Goal: Transaction & Acquisition: Purchase product/service

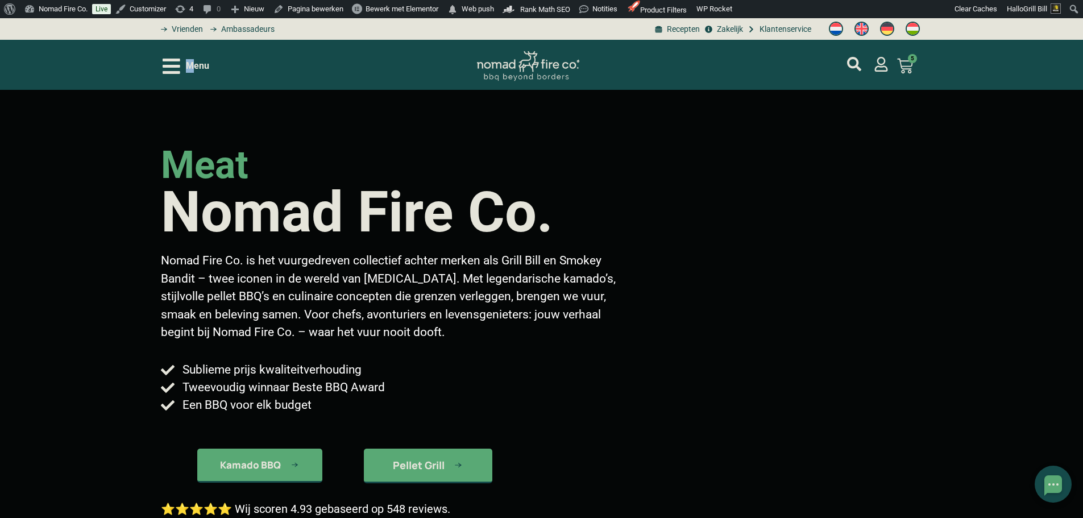
click at [189, 64] on span "Menu" at bounding box center [197, 66] width 23 height 14
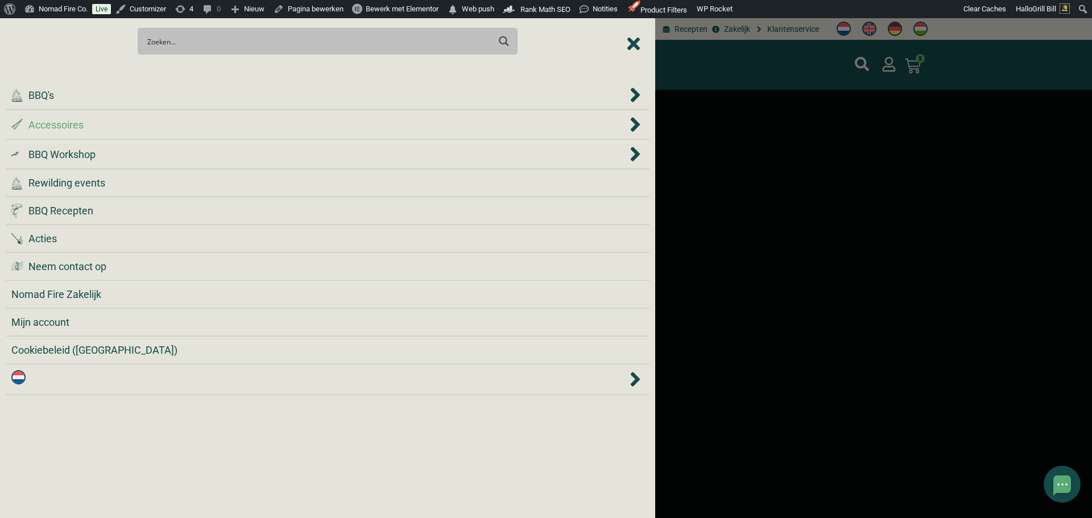
click at [189, 129] on div ".st0 { fill: #2c4a4e; } .st1 { fill: url(#Naamloos_verloop_2); } .st2 { fill: #…" at bounding box center [319, 124] width 616 height 15
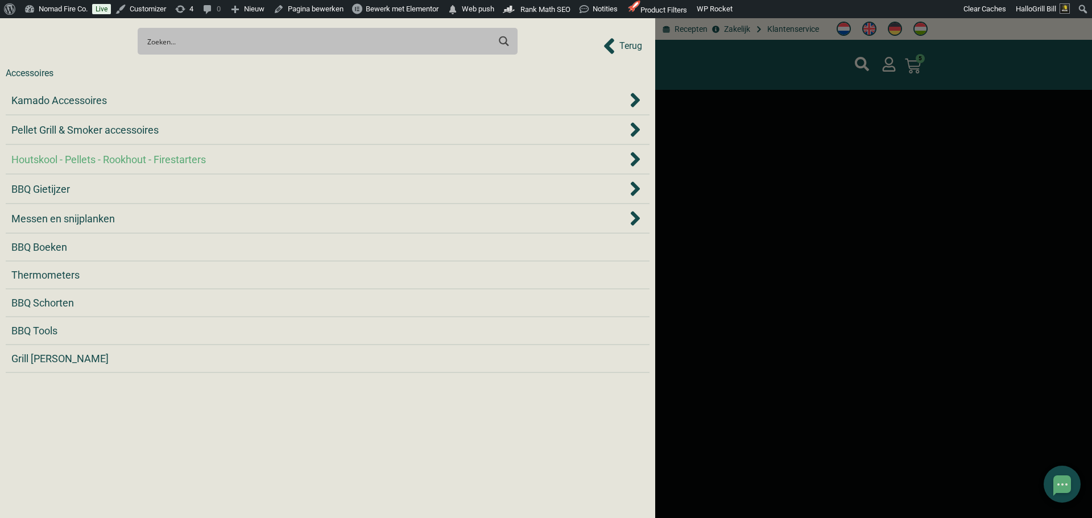
click at [196, 159] on span "Houtskool - Pellets - Rookhout - Firestarters" at bounding box center [108, 159] width 194 height 15
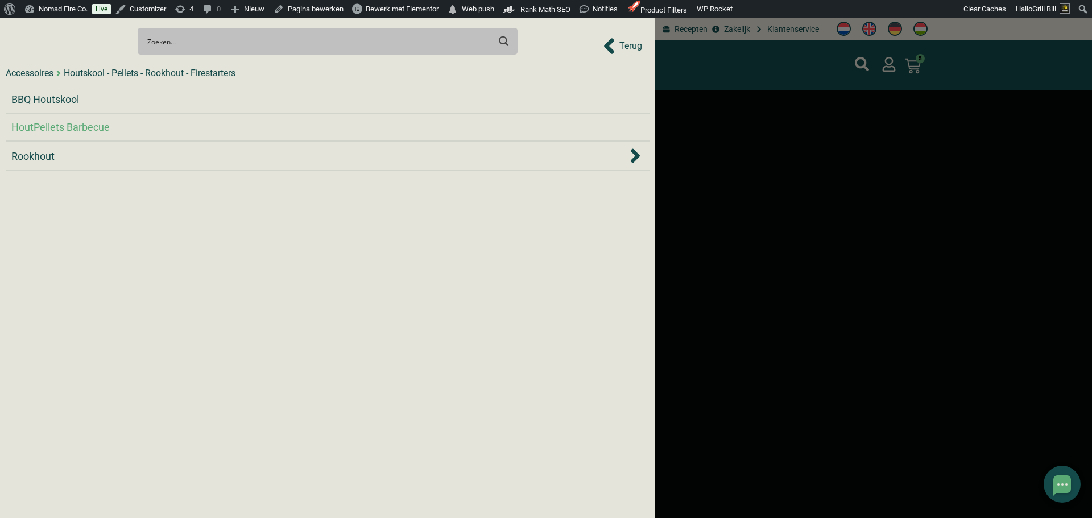
click at [100, 125] on span "HoutPellets Barbecue" at bounding box center [60, 126] width 98 height 15
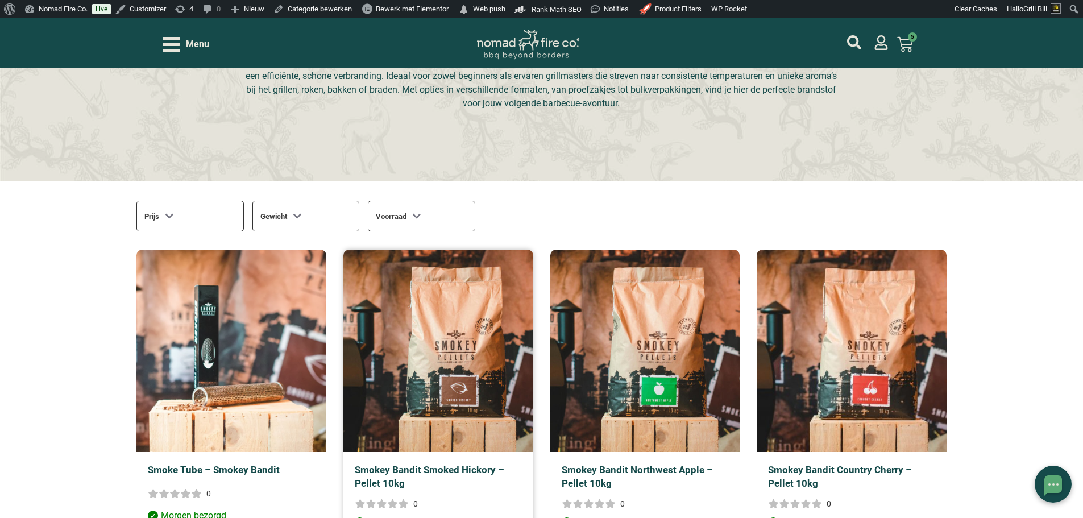
scroll to position [284, 0]
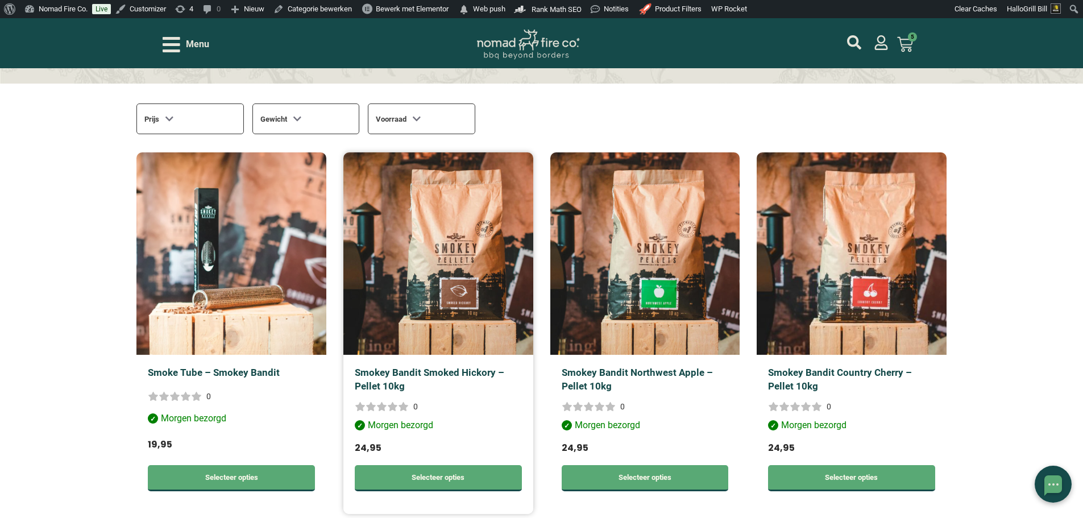
click at [483, 286] on img at bounding box center [438, 253] width 190 height 202
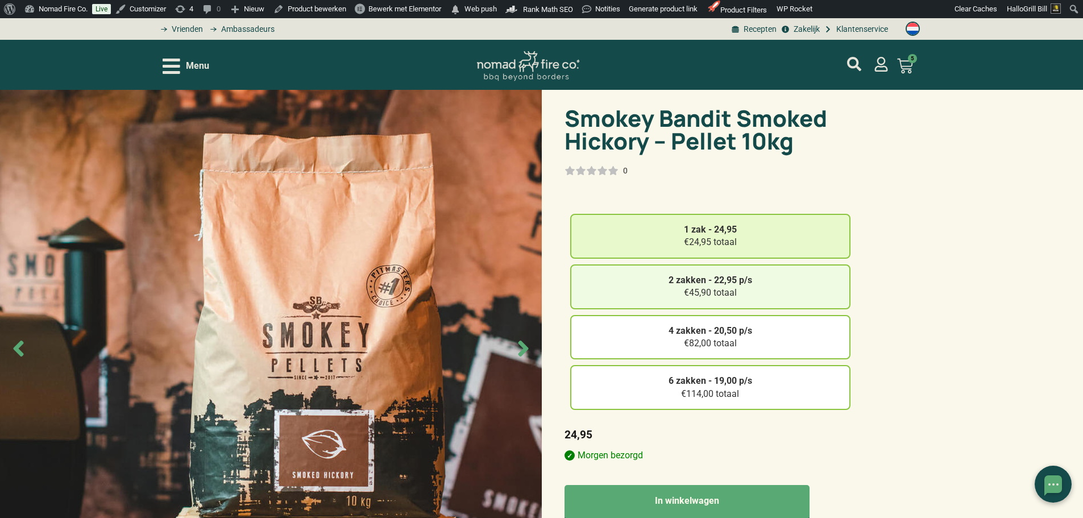
click at [746, 289] on div "2 zakken - 22,95 p/s €45,90 totaal" at bounding box center [710, 286] width 280 height 45
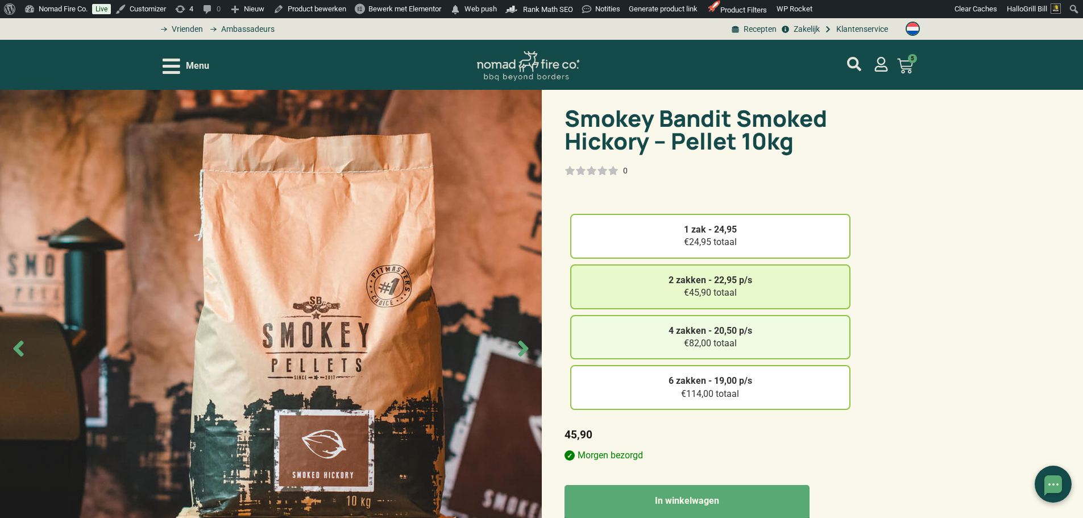
click at [749, 337] on div "4 zakken - 20,50 p/s €82,00 totaal" at bounding box center [710, 337] width 280 height 45
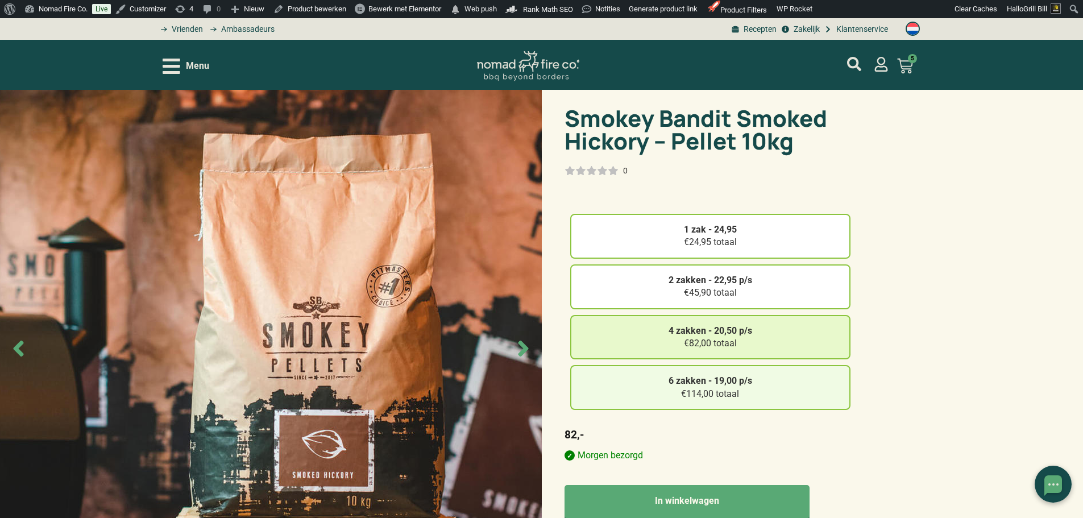
click at [756, 387] on div "6 zakken - 19,00 p/s €114,00 totaal" at bounding box center [710, 387] width 280 height 45
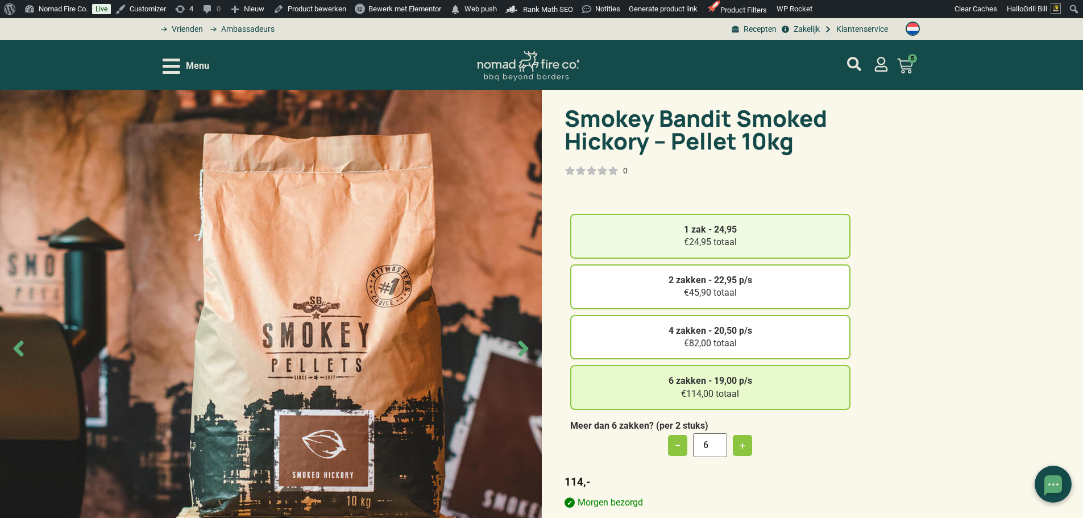
click at [727, 234] on strong "1 zak - 24,95" at bounding box center [710, 229] width 53 height 11
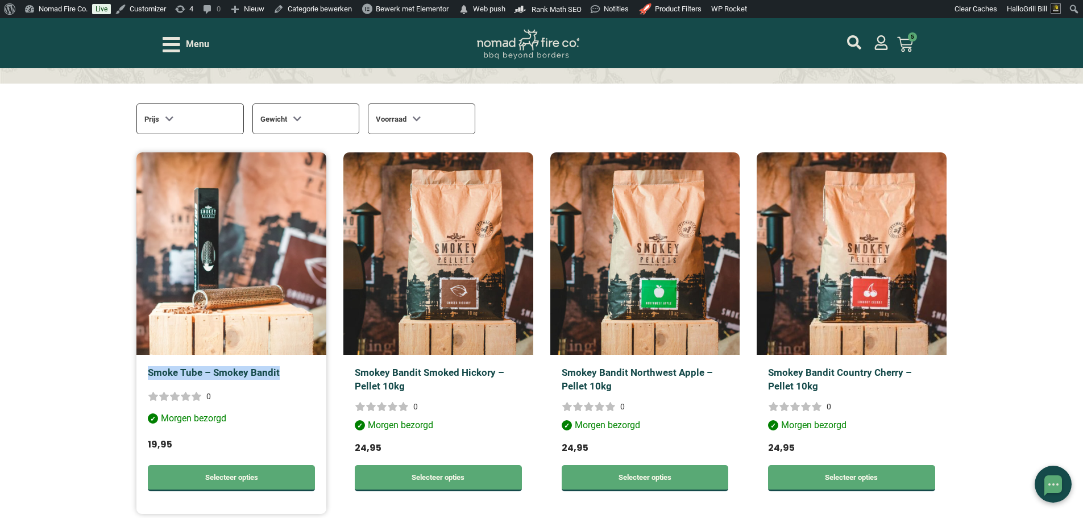
drag, startPoint x: 285, startPoint y: 368, endPoint x: 145, endPoint y: 366, distance: 139.9
click at [145, 366] on div "Smoke Tube – Smokey Bandit 0 Morgen bezorgd 19,95 Op voorraad Selecteer opties" at bounding box center [231, 434] width 190 height 159
copy link "Smoke Tube – Smokey Bandit"
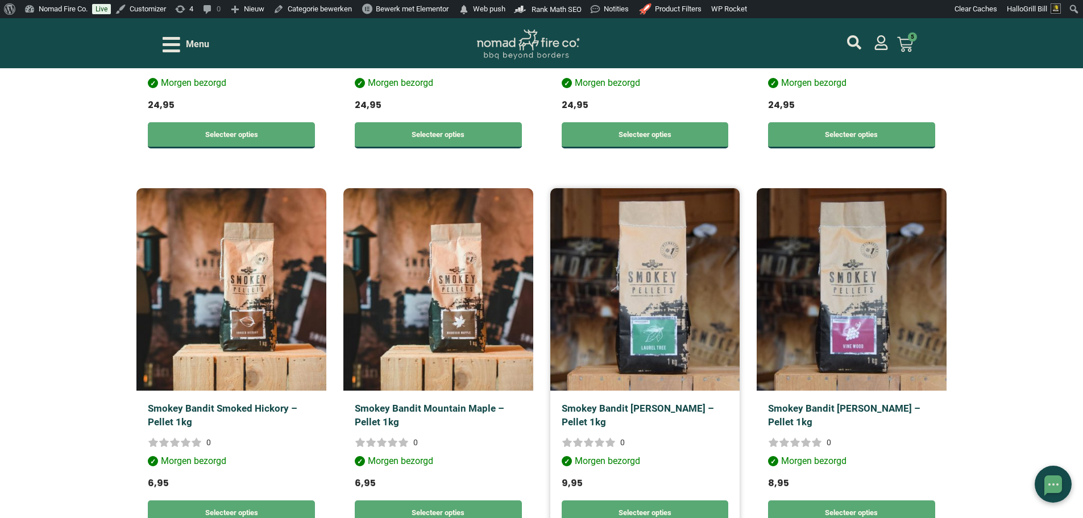
scroll to position [1024, 0]
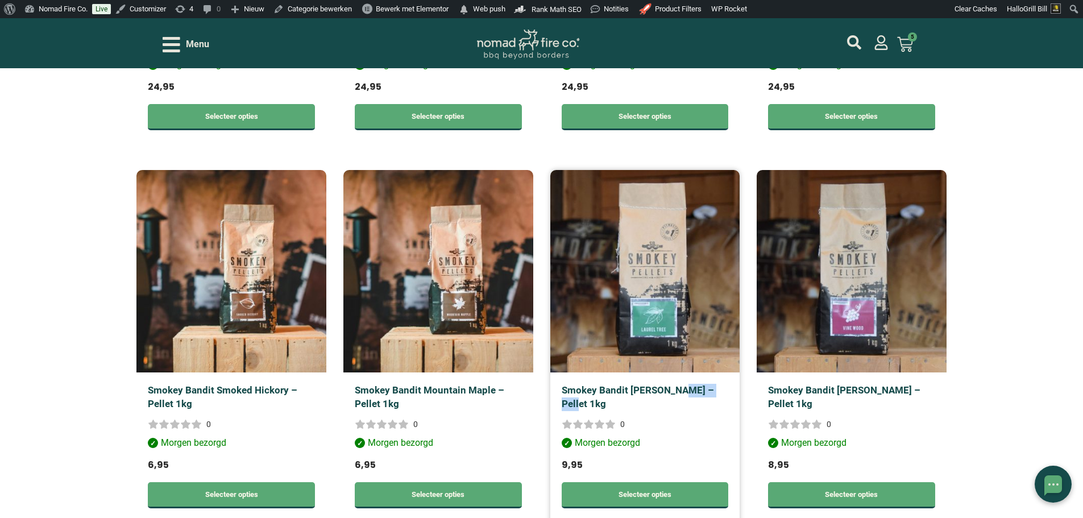
drag, startPoint x: 720, startPoint y: 393, endPoint x: 672, endPoint y: 383, distance: 49.4
click at [672, 383] on div "Smokey Bandit Laurier – Pellet 1kg 0 Morgen bezorgd 9,95 Op voorraad Selecteer …" at bounding box center [645, 451] width 190 height 159
copy link "Pellet 1kg"
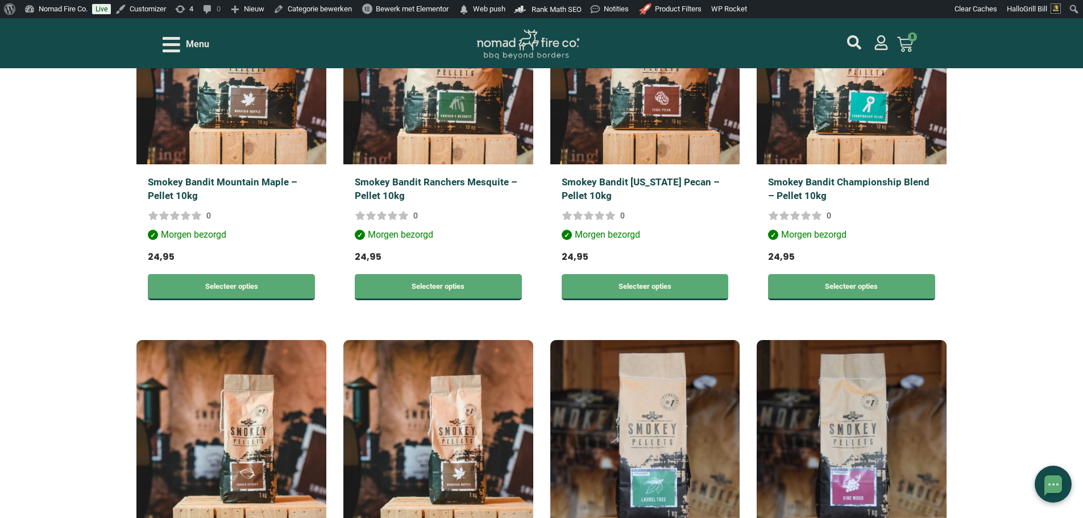
scroll to position [853, 0]
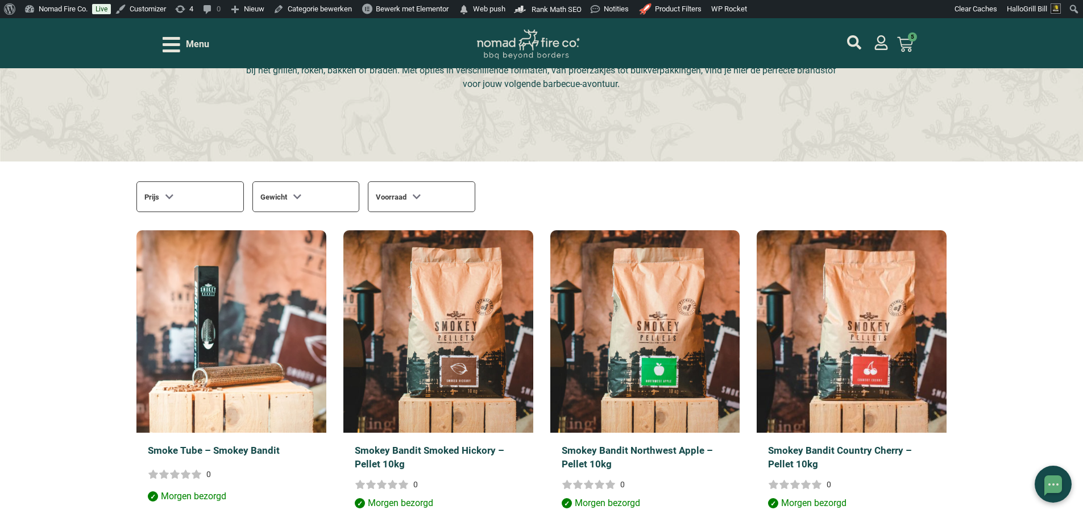
scroll to position [227, 0]
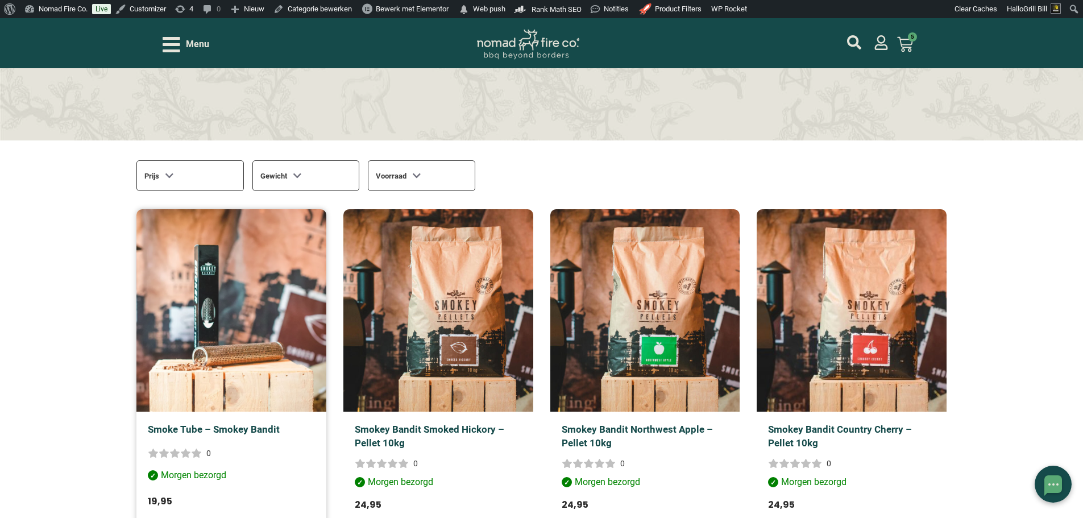
click at [249, 291] on img at bounding box center [231, 310] width 190 height 202
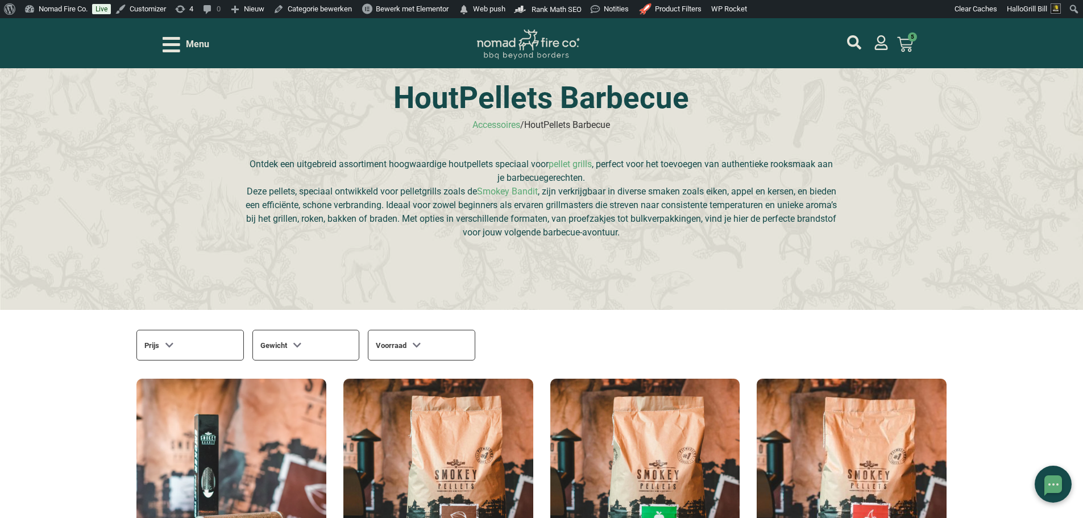
scroll to position [57, 0]
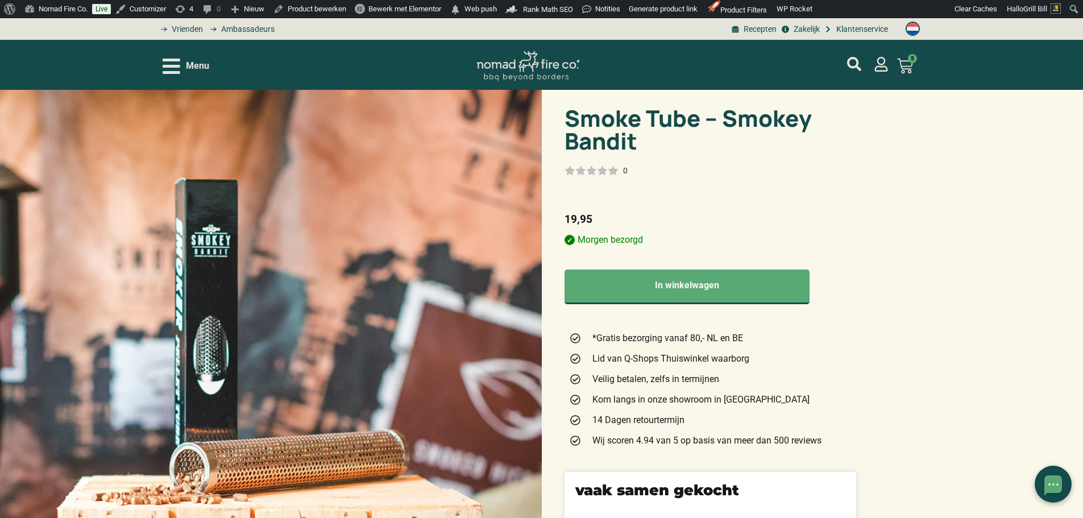
click at [990, 271] on div "Smoke Tube – Smokey Bandit 0 19,95 Morgen bezorgd Morgen bezorgd 19,95 Totaal: …" at bounding box center [541, 511] width 1083 height 842
drag, startPoint x: 990, startPoint y: 271, endPoint x: 992, endPoint y: 277, distance: 6.1
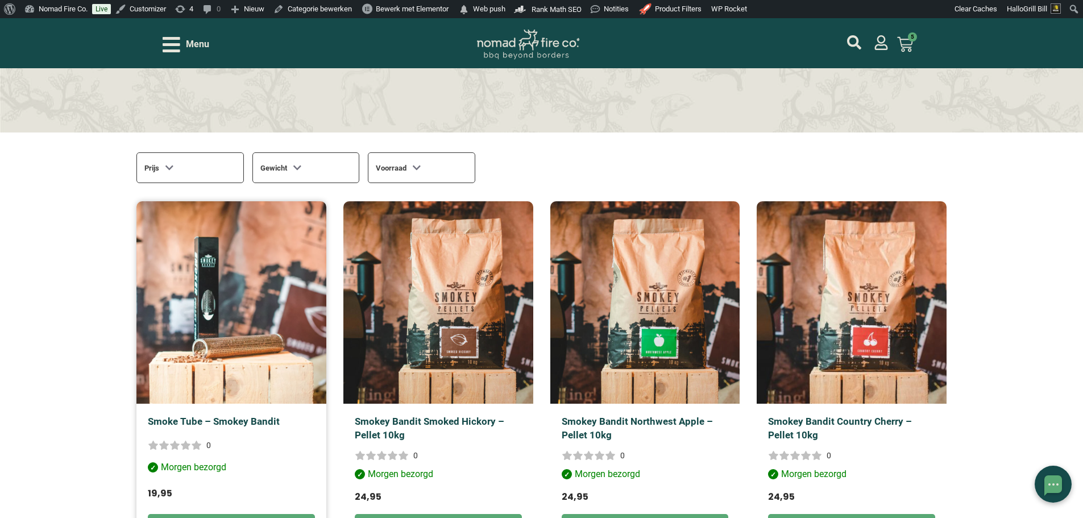
scroll to position [227, 0]
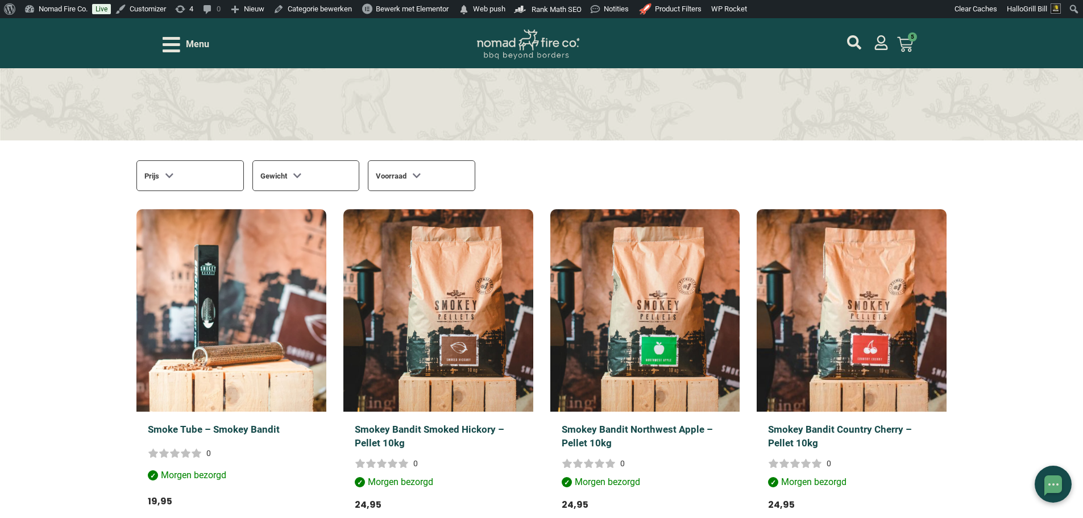
click at [179, 52] on icon "Open/Close Menu" at bounding box center [172, 44] width 18 height 15
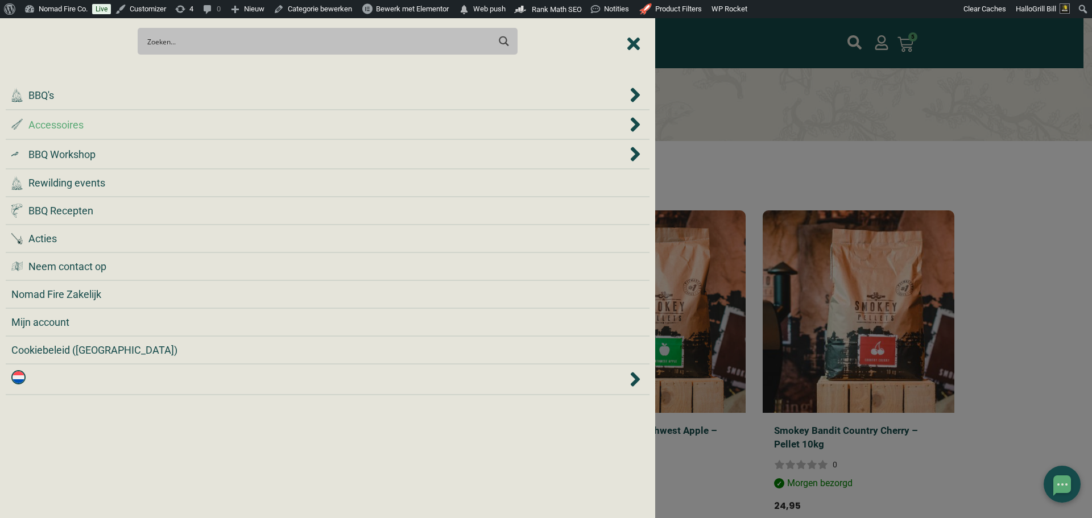
click at [209, 120] on div ".st0 { fill: #2c4a4e; } .st1 { fill: url(#Naamloos_verloop_2); } .st2 { fill: #…" at bounding box center [319, 124] width 616 height 15
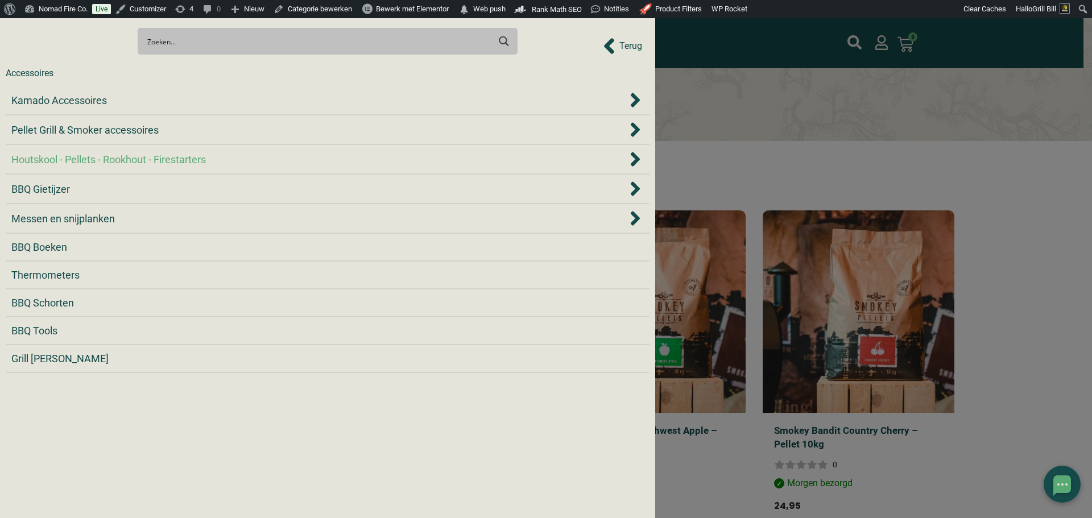
click at [232, 161] on div "Houtskool - Pellets - Rookhout - Firestarters" at bounding box center [319, 159] width 616 height 15
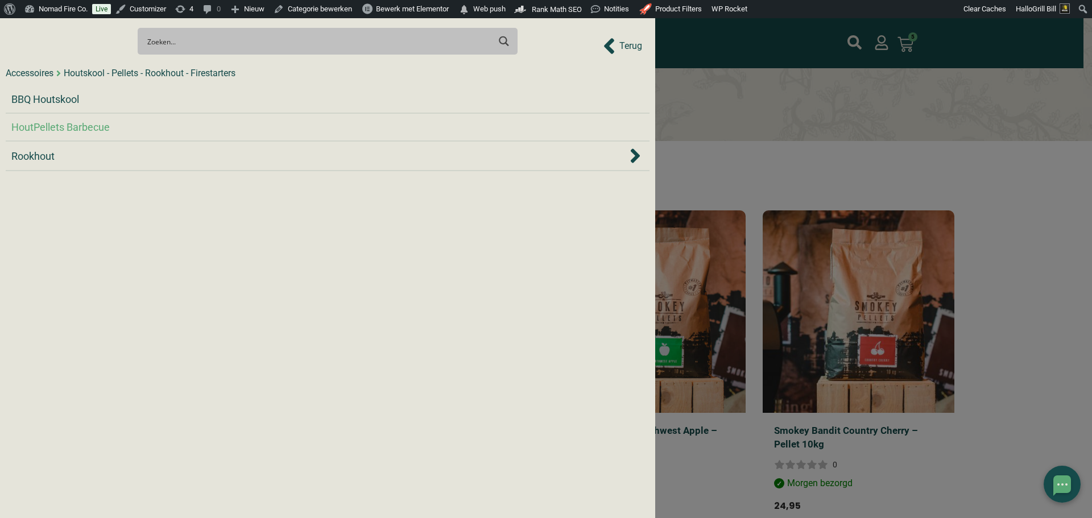
drag, startPoint x: 725, startPoint y: 96, endPoint x: 736, endPoint y: 96, distance: 11.4
click at [725, 96] on div at bounding box center [546, 259] width 1092 height 518
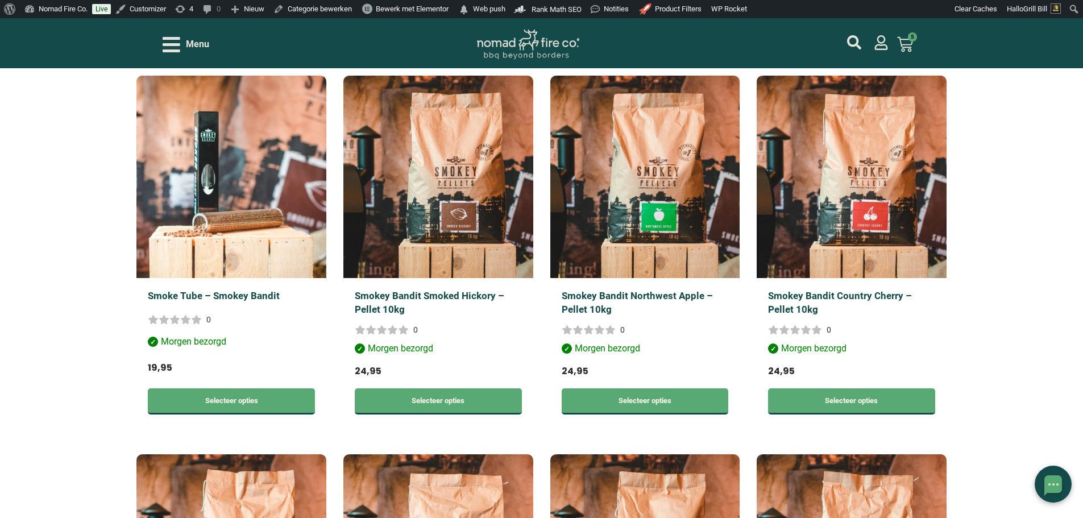
scroll to position [341, 0]
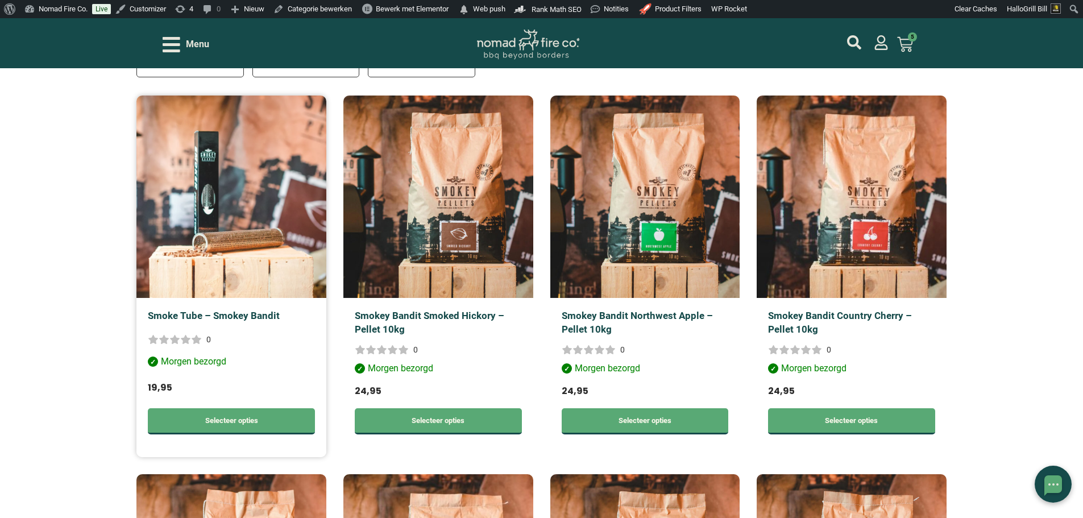
drag, startPoint x: 239, startPoint y: 162, endPoint x: 230, endPoint y: 158, distance: 9.9
click at [249, 165] on img at bounding box center [231, 197] width 190 height 202
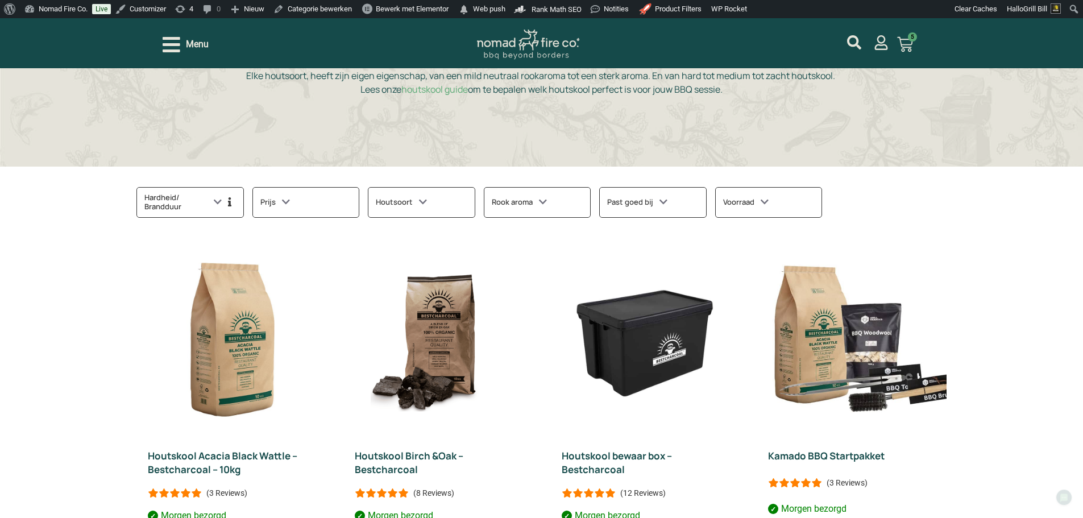
scroll to position [284, 0]
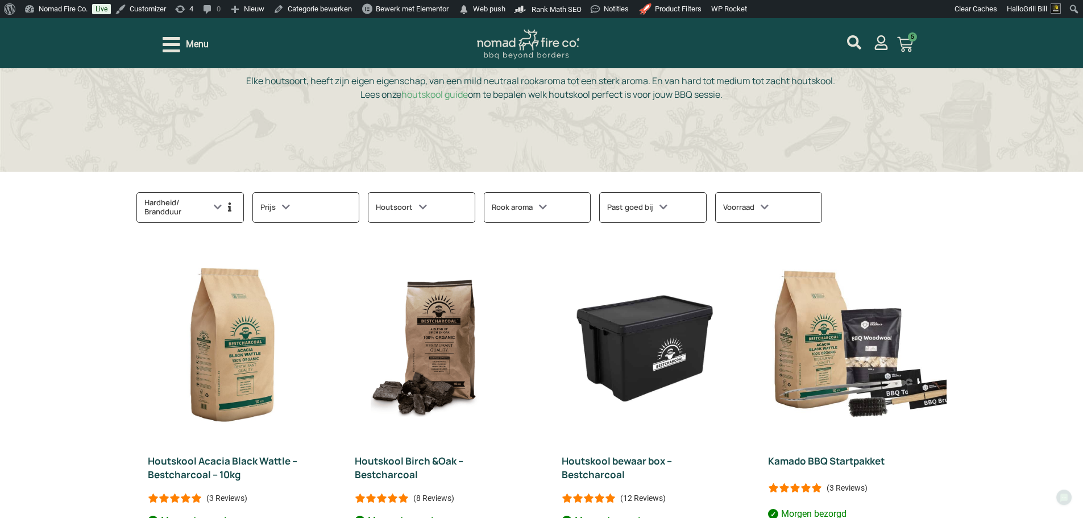
drag, startPoint x: 562, startPoint y: 197, endPoint x: 578, endPoint y: 219, distance: 27.2
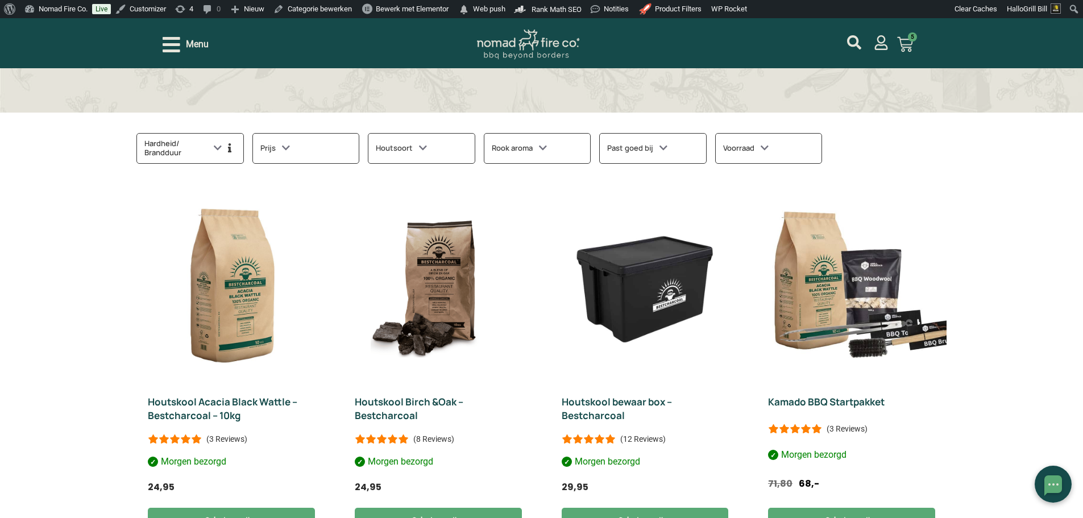
scroll to position [508, 0]
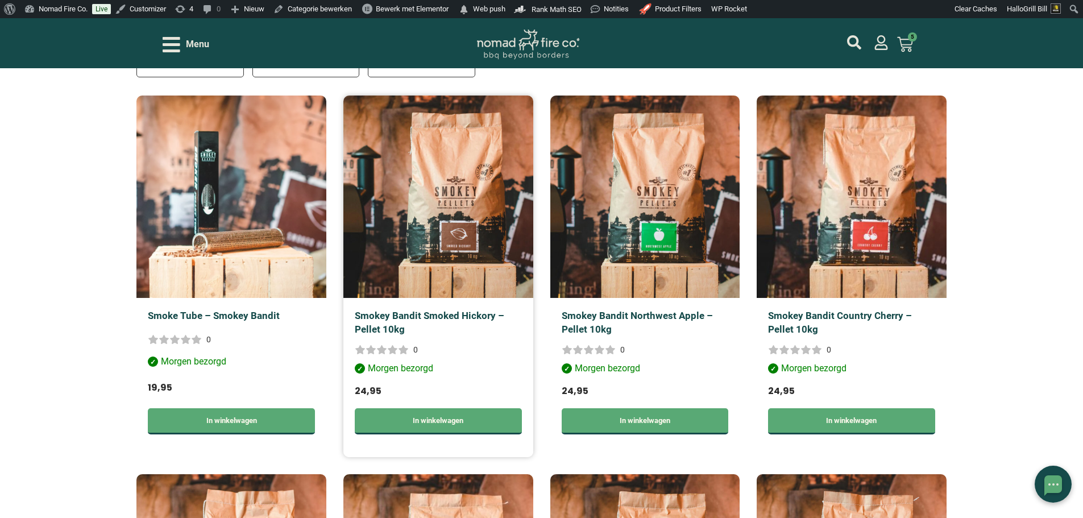
click at [433, 205] on img at bounding box center [438, 197] width 190 height 202
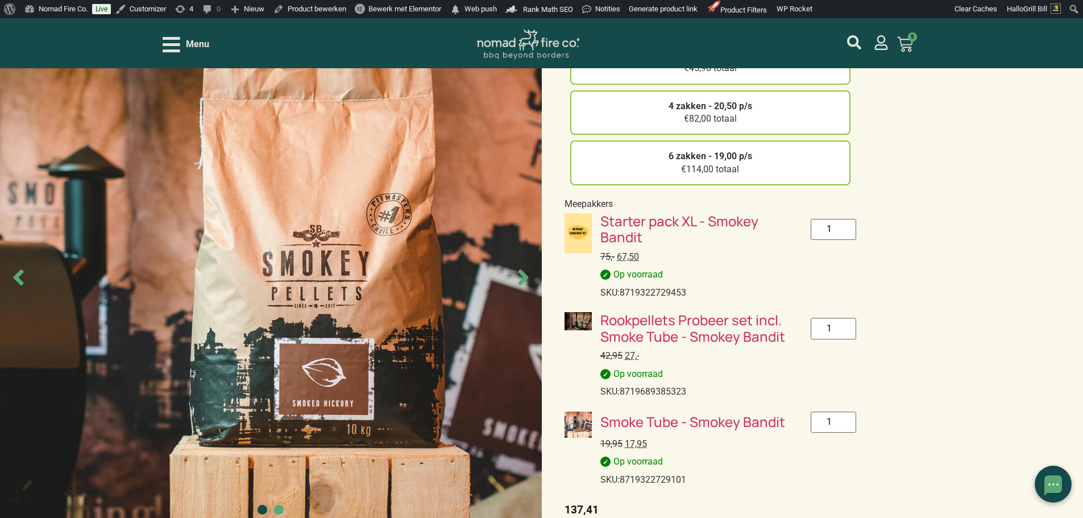
scroll to position [284, 0]
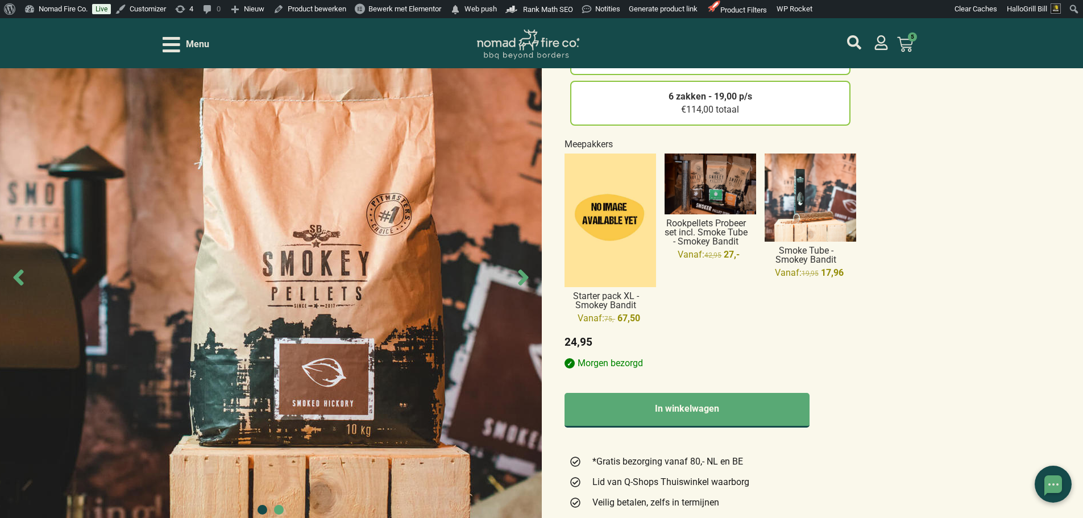
click at [834, 207] on img at bounding box center [811, 198] width 92 height 89
click at [0, 0] on input "Smoke Tube - Smokey Bandit Vanaf: 19,95 Oorspronkelijke prijs was: €19,95. 17,9…" at bounding box center [0, 0] width 0 height 0
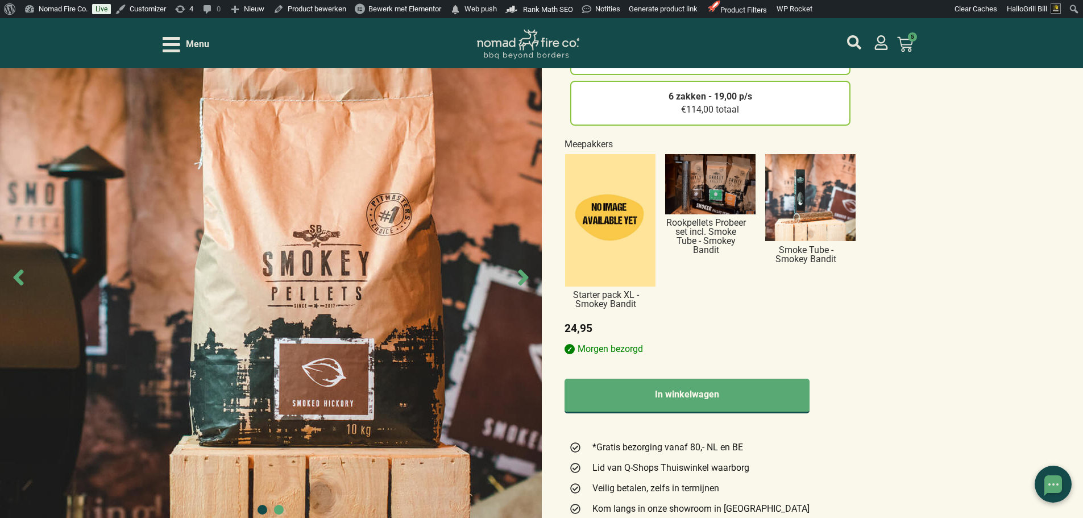
click at [817, 208] on img at bounding box center [810, 198] width 90 height 88
click at [0, 0] on input "Smoke Tube - Smokey Bandit 0" at bounding box center [0, 0] width 0 height 0
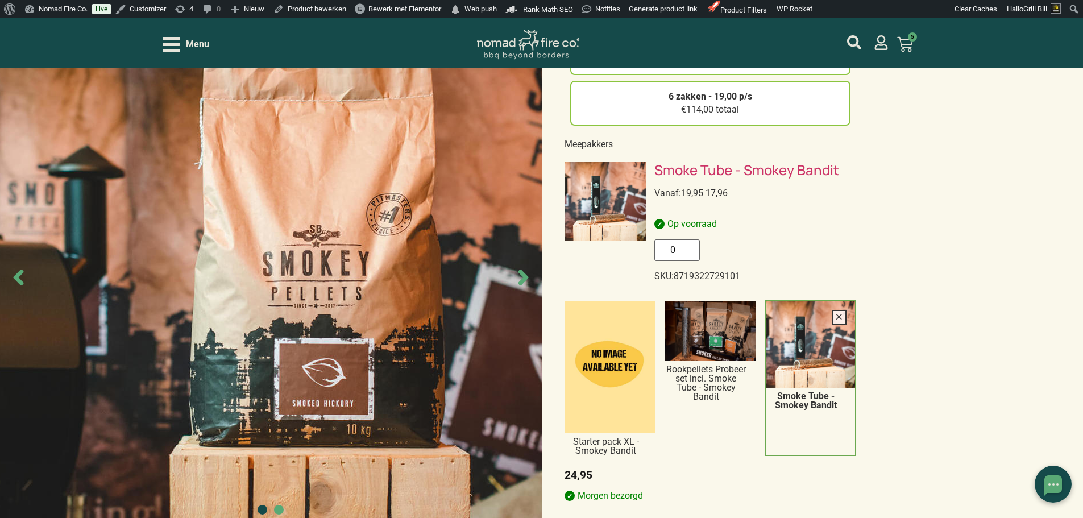
click at [995, 179] on div "Smokey Bandit Smoked Hickory – Pellet 10kg 0 1 zak - 24,95 €24,95 totaal 2 zakk…" at bounding box center [541, 497] width 1083 height 1383
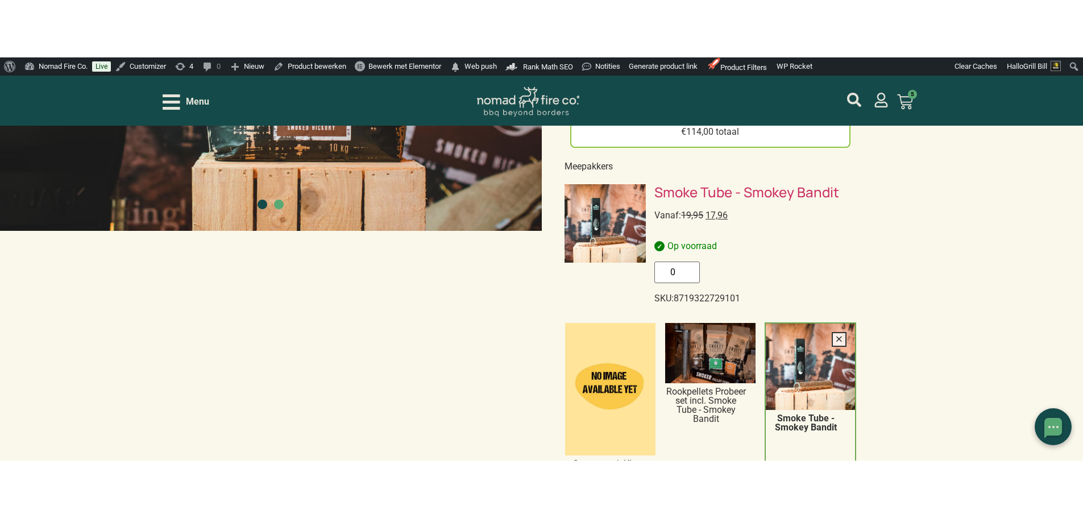
scroll to position [284, 0]
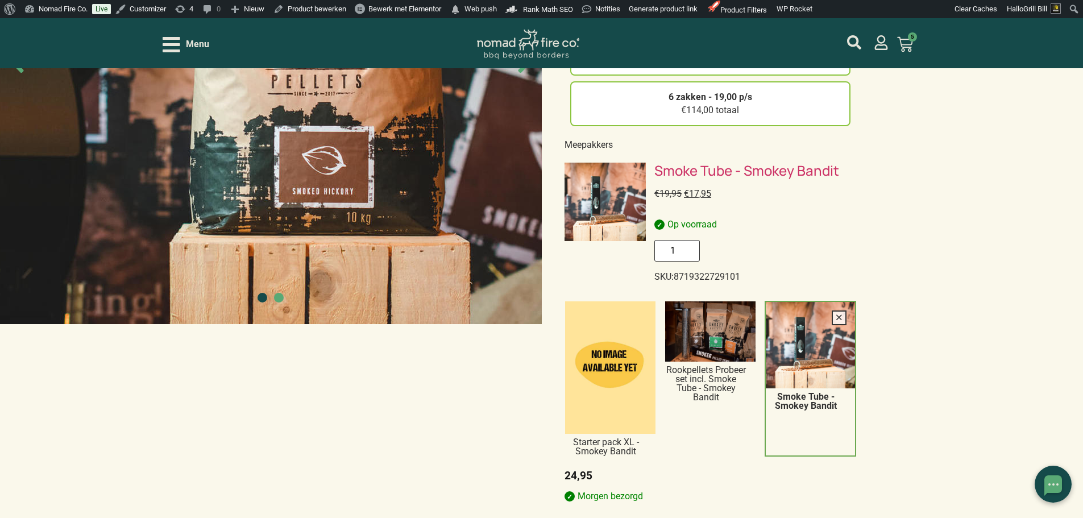
type input "1"
click at [688, 247] on input "1" at bounding box center [677, 250] width 45 height 21
click at [728, 328] on img at bounding box center [710, 331] width 90 height 60
click at [0, 0] on input "Rookpellets Probeer set incl. Smoke Tube - Smokey Bandit 0" at bounding box center [0, 0] width 0 height 0
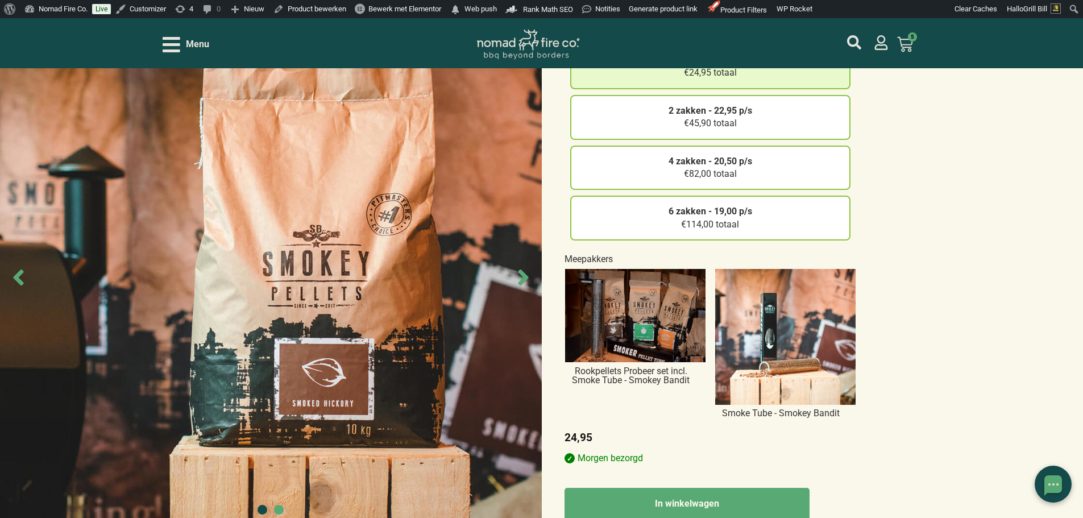
scroll to position [284, 0]
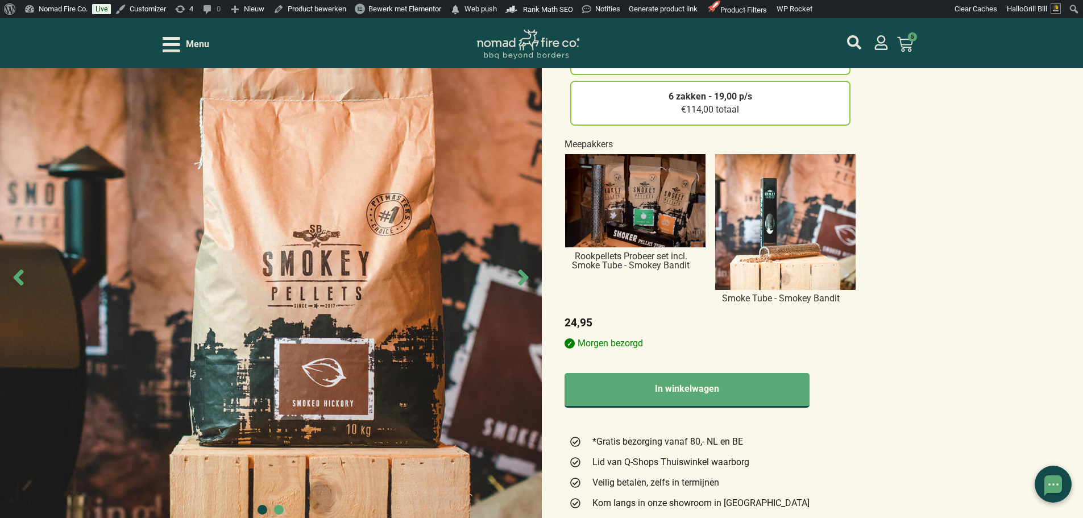
click at [677, 207] on img at bounding box center [635, 201] width 140 height 94
click at [0, 0] on input "Rookpellets Probeer set incl. Smoke Tube - Smokey Bandit" at bounding box center [0, 0] width 0 height 0
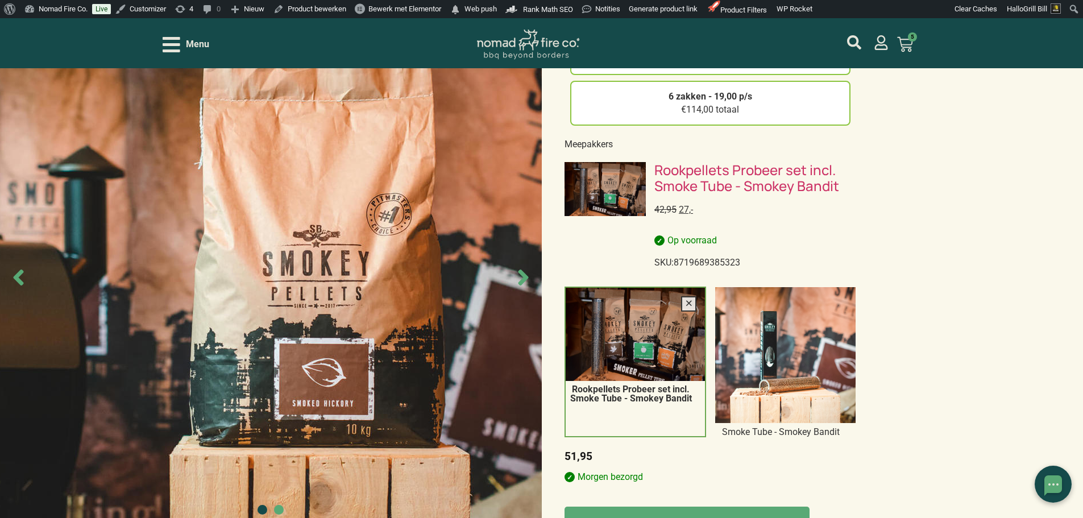
click at [780, 341] on img at bounding box center [785, 355] width 140 height 136
click at [0, 0] on input "Smoke Tube - Smokey Bandit" at bounding box center [0, 0] width 0 height 0
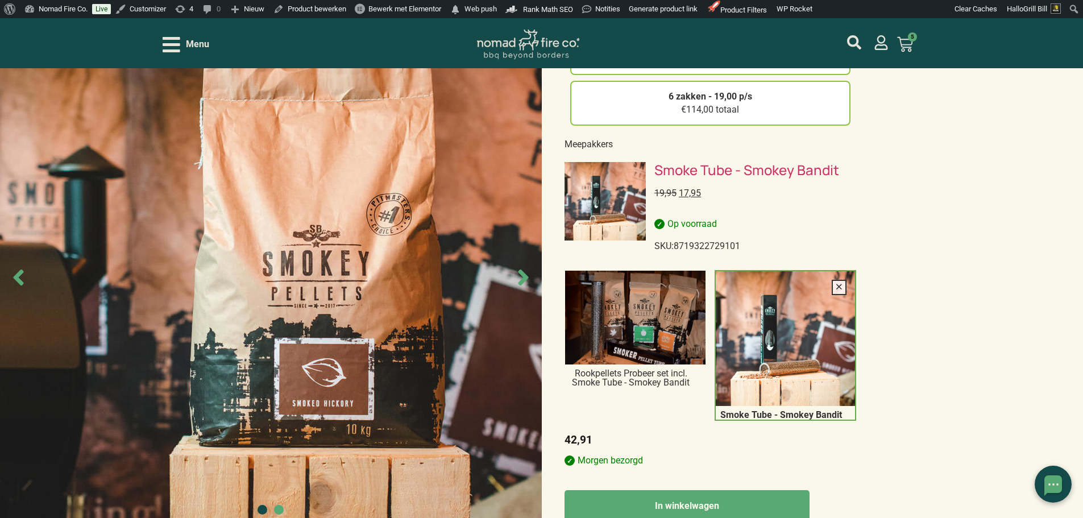
click at [837, 285] on icon at bounding box center [839, 287] width 9 height 7
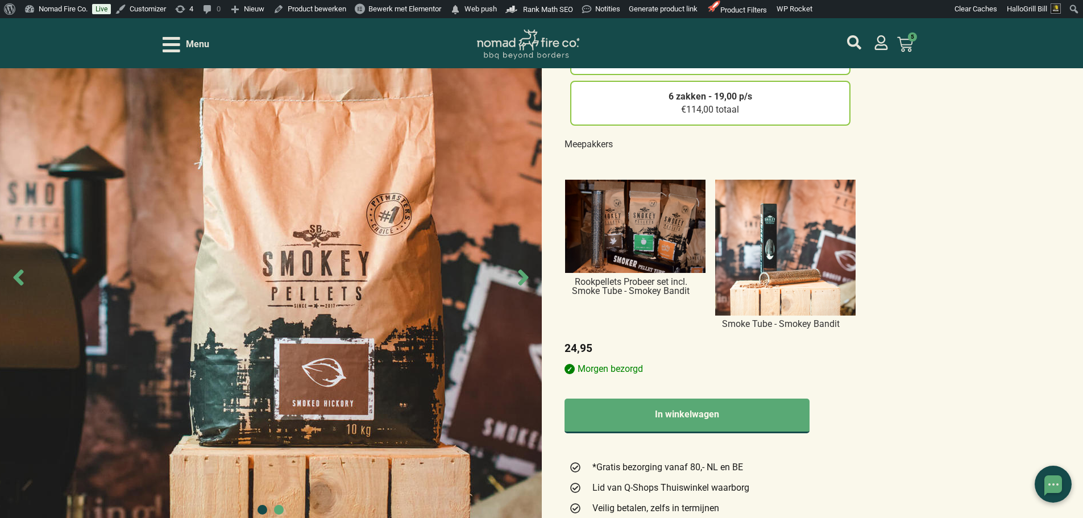
click at [836, 215] on img at bounding box center [785, 248] width 140 height 136
click at [0, 0] on input "Smoke Tube - Smokey Bandit" at bounding box center [0, 0] width 0 height 0
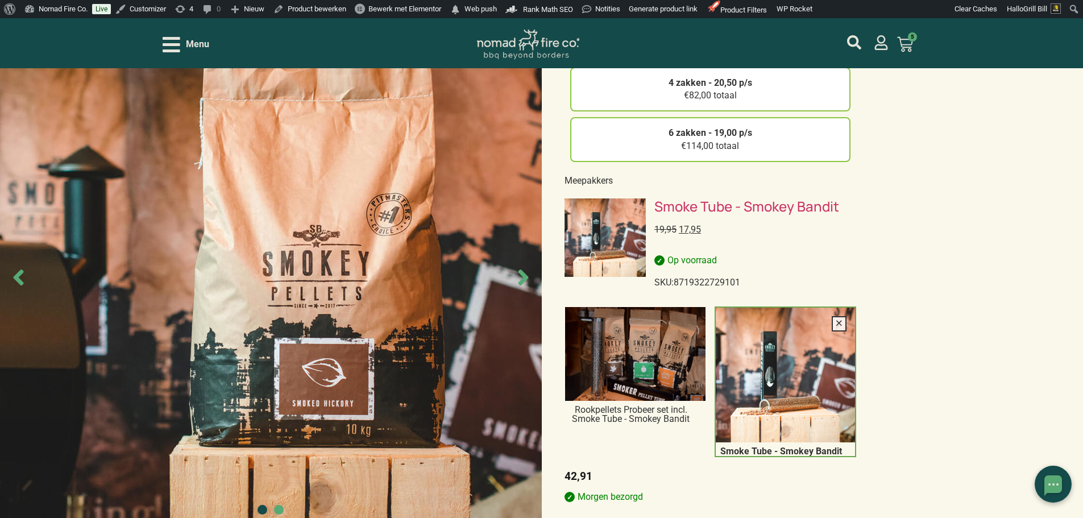
scroll to position [227, 0]
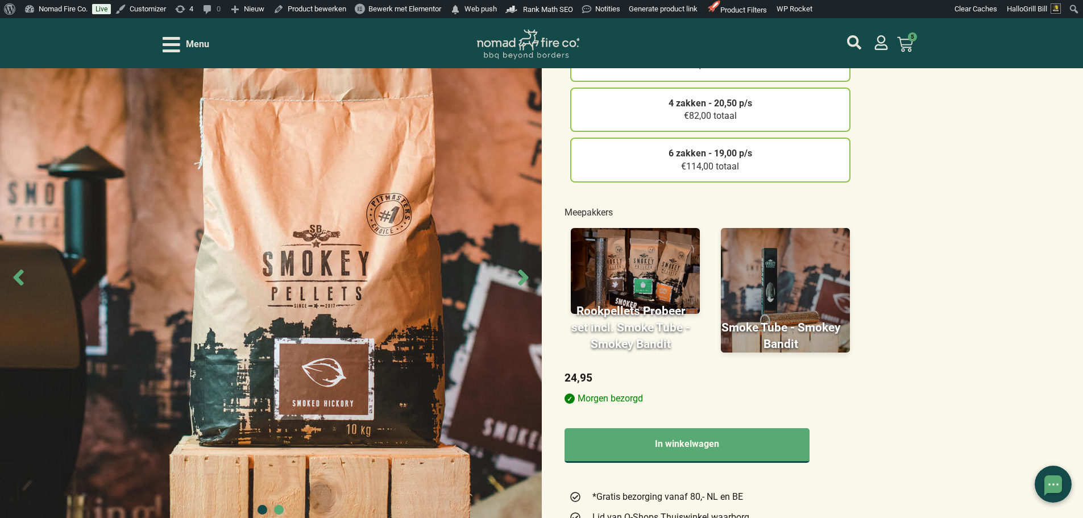
click at [815, 271] on figure at bounding box center [785, 290] width 129 height 125
click at [0, 0] on input "Smoke Tube - Smokey Bandit" at bounding box center [0, 0] width 0 height 0
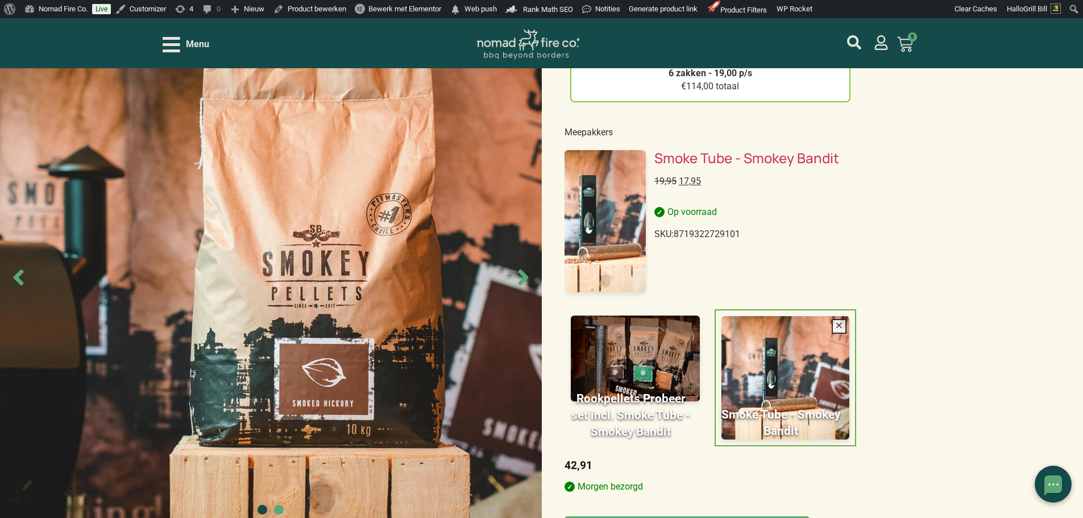
scroll to position [341, 0]
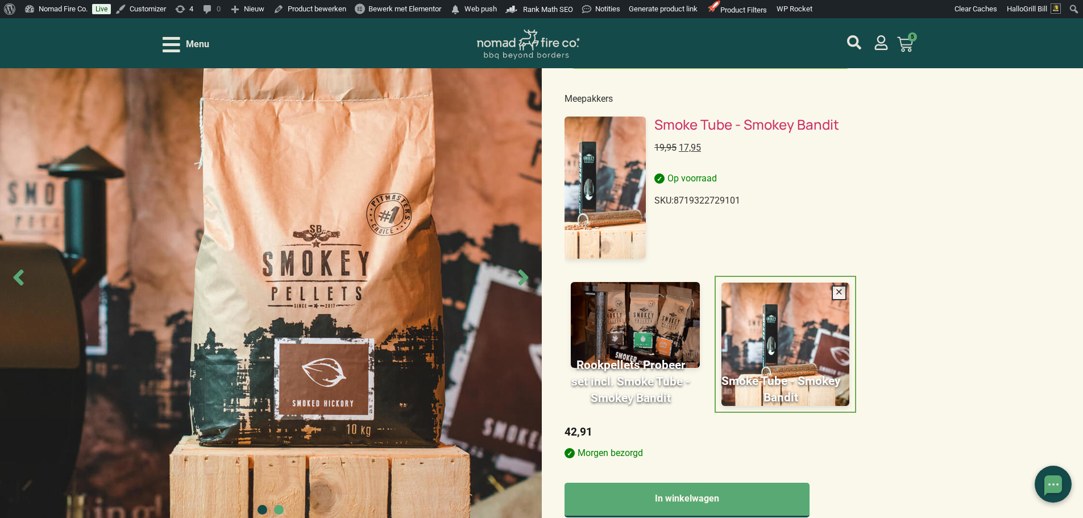
click at [920, 108] on div "Smokey Bandit Smoked Hickory – Pellet 10kg 0 1 zak - 24,95 €24,95 totaal 2 zakk…" at bounding box center [541, 447] width 1083 height 1397
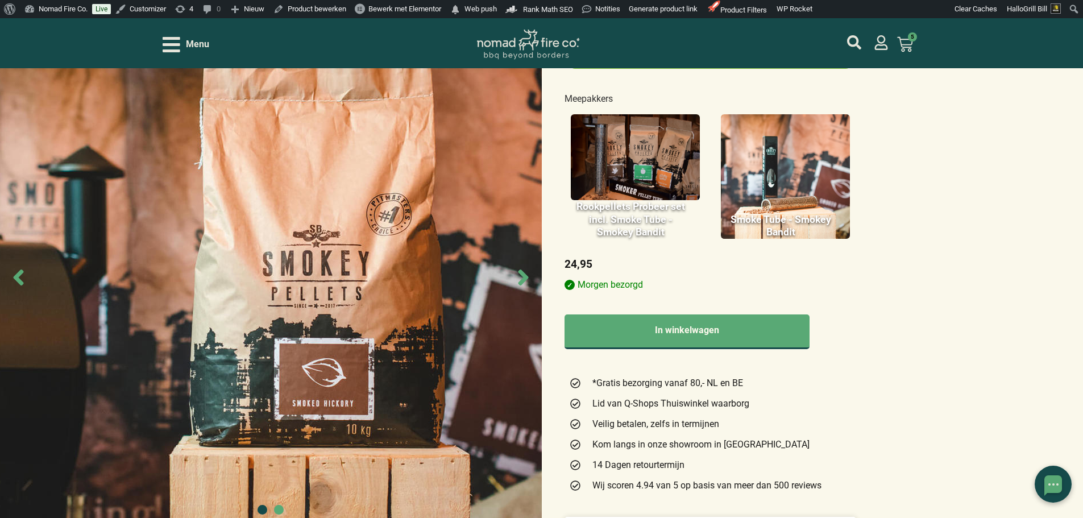
scroll to position [227, 0]
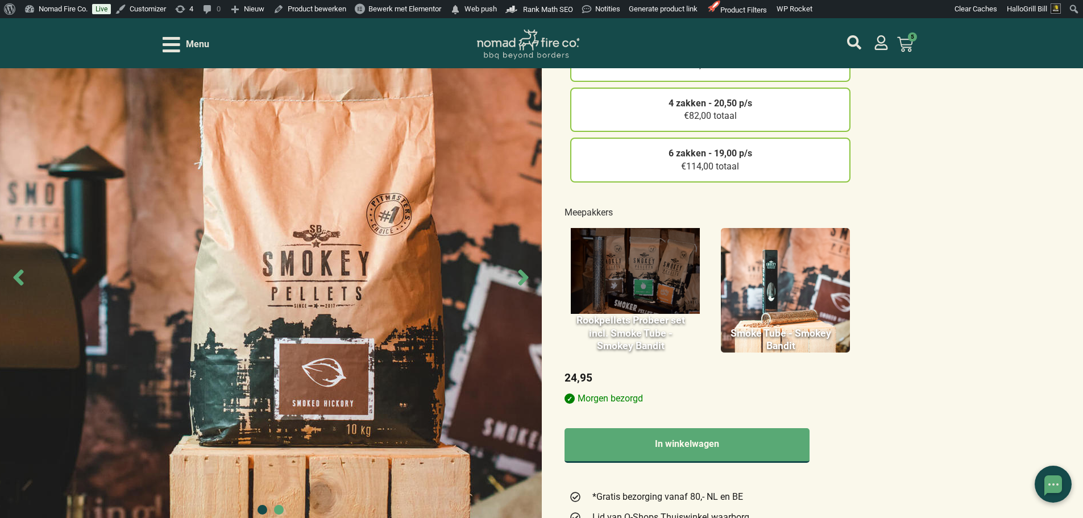
click at [660, 254] on figure at bounding box center [635, 271] width 129 height 86
click at [0, 0] on input "Rookpellets Probeer set incl. Smoke Tube - Smokey Bandit" at bounding box center [0, 0] width 0 height 0
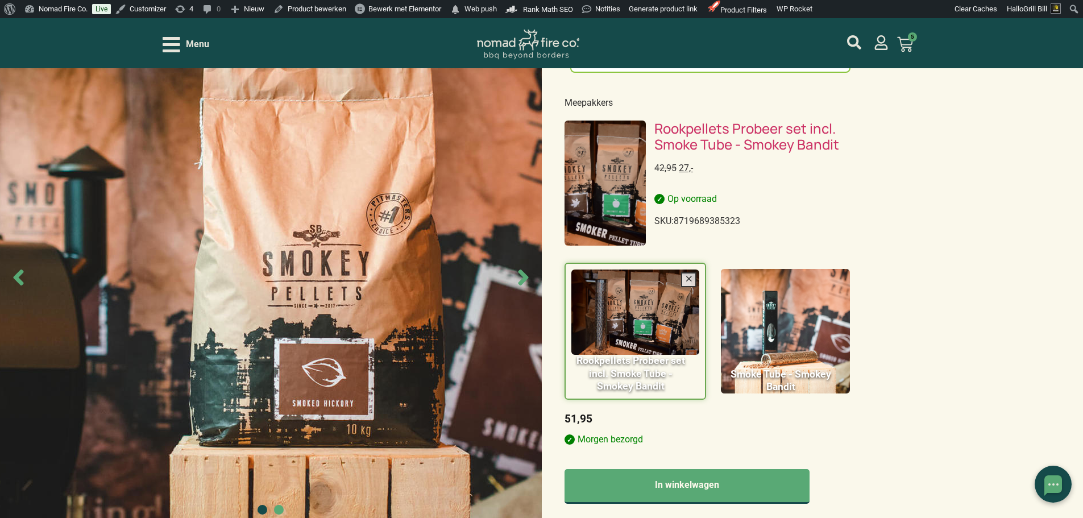
scroll to position [341, 0]
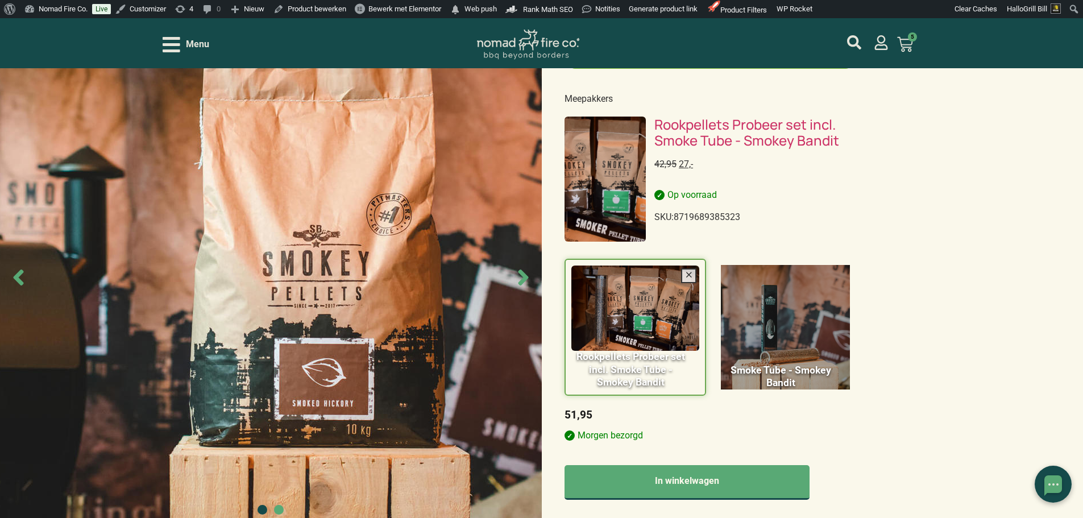
click at [789, 313] on figure at bounding box center [785, 327] width 129 height 125
click at [0, 0] on input "Smoke Tube - Smokey Bandit" at bounding box center [0, 0] width 0 height 0
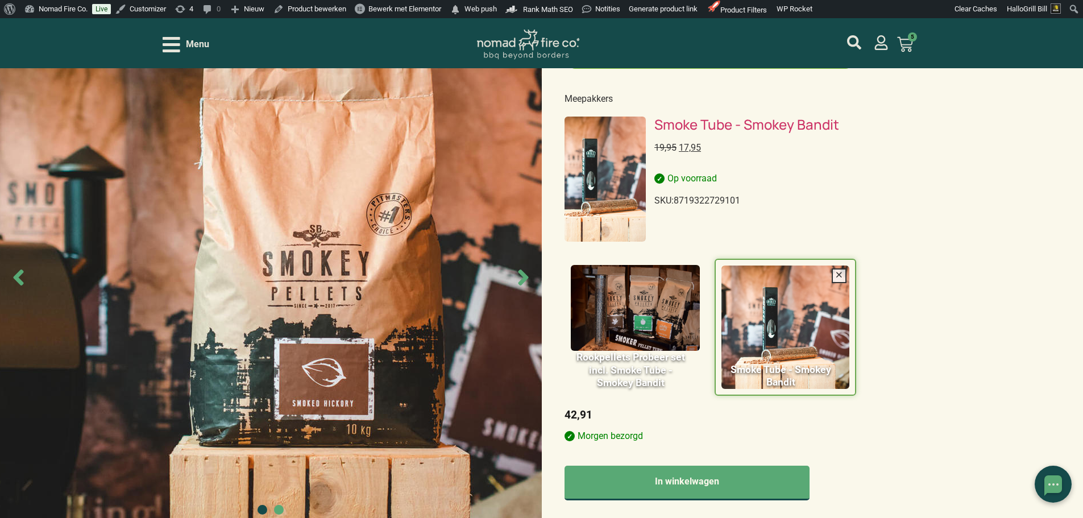
click at [675, 298] on figure at bounding box center [635, 308] width 129 height 86
click at [0, 0] on input "Rookpellets Probeer set incl. Smoke Tube - Smokey Bandit" at bounding box center [0, 0] width 0 height 0
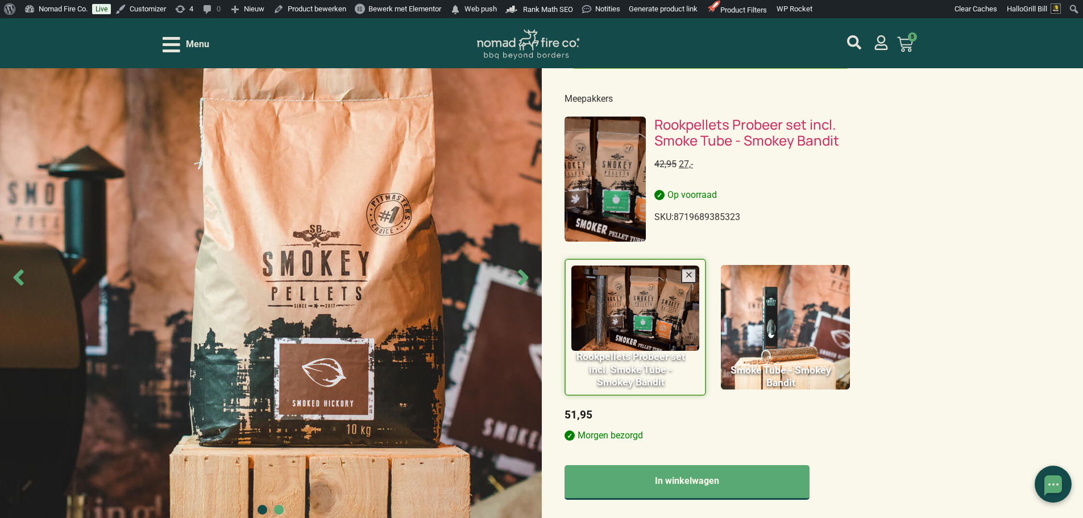
click at [975, 146] on div "Smokey Bandit Smoked Hickory – Pellet 10kg 0 1 zak - 24,95 €24,95 totaal 2 zakk…" at bounding box center [541, 439] width 1083 height 1380
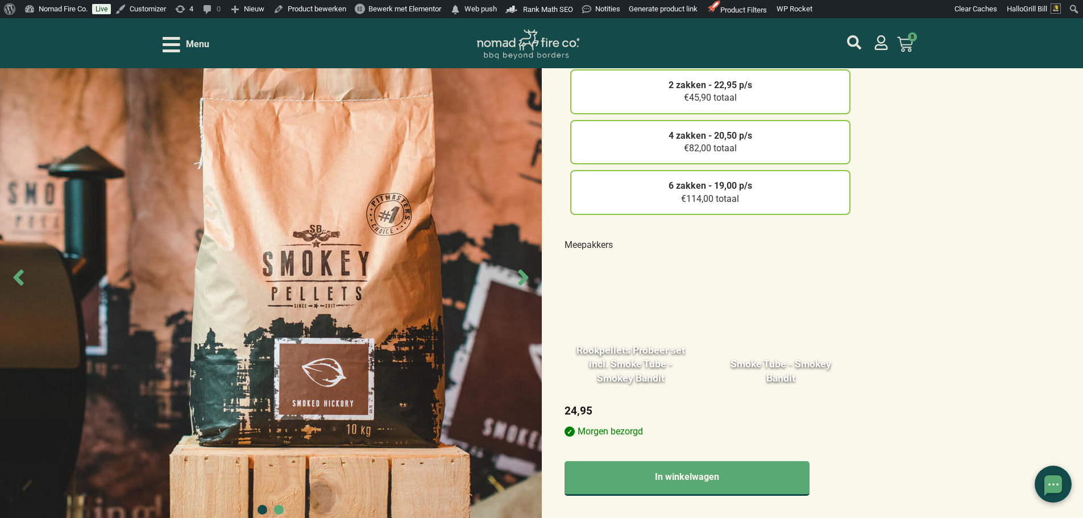
scroll to position [171, 0]
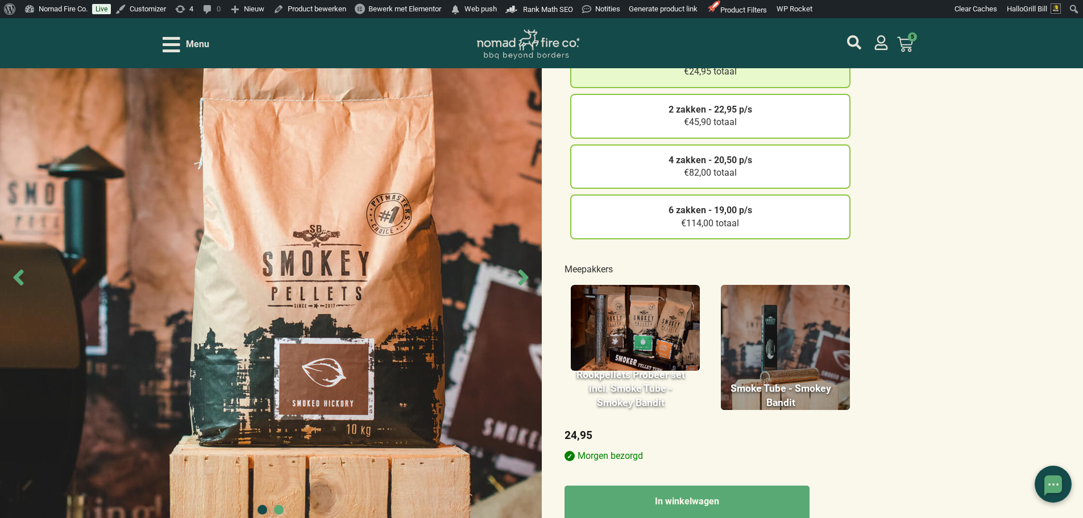
click at [796, 349] on figure at bounding box center [785, 347] width 129 height 125
click at [0, 0] on input "Smoke Tube - Smokey Bandit" at bounding box center [0, 0] width 0 height 0
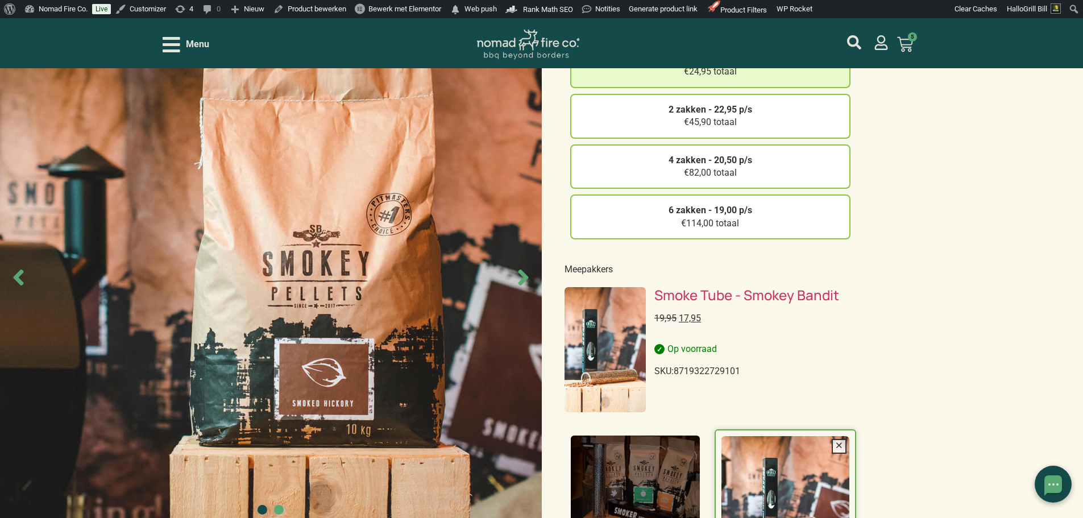
click at [643, 465] on figure at bounding box center [635, 498] width 129 height 125
click at [0, 0] on input "Rookpellets Probeer set incl. Smoke Tube - Smokey Bandit" at bounding box center [0, 0] width 0 height 0
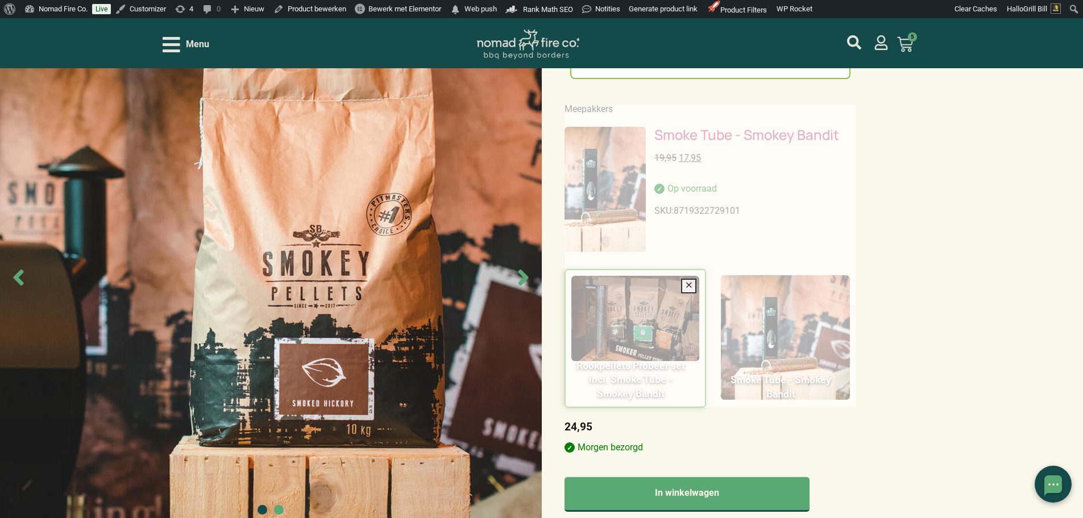
scroll to position [341, 0]
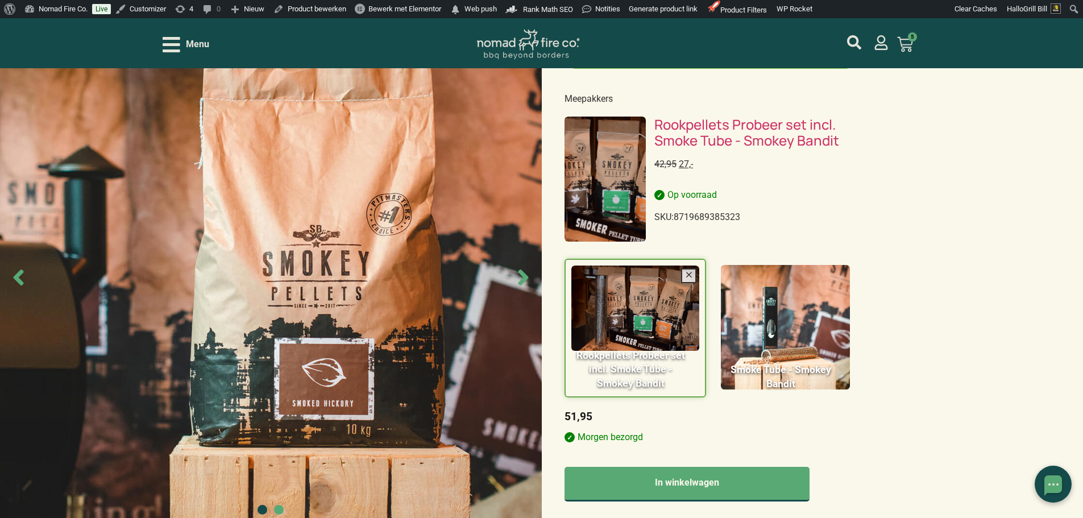
click at [934, 142] on div "Smokey Bandit Smoked Hickory – Pellet 10kg 0 1 zak - 24,95 €24,95 totaal 2 zakk…" at bounding box center [541, 439] width 1083 height 1381
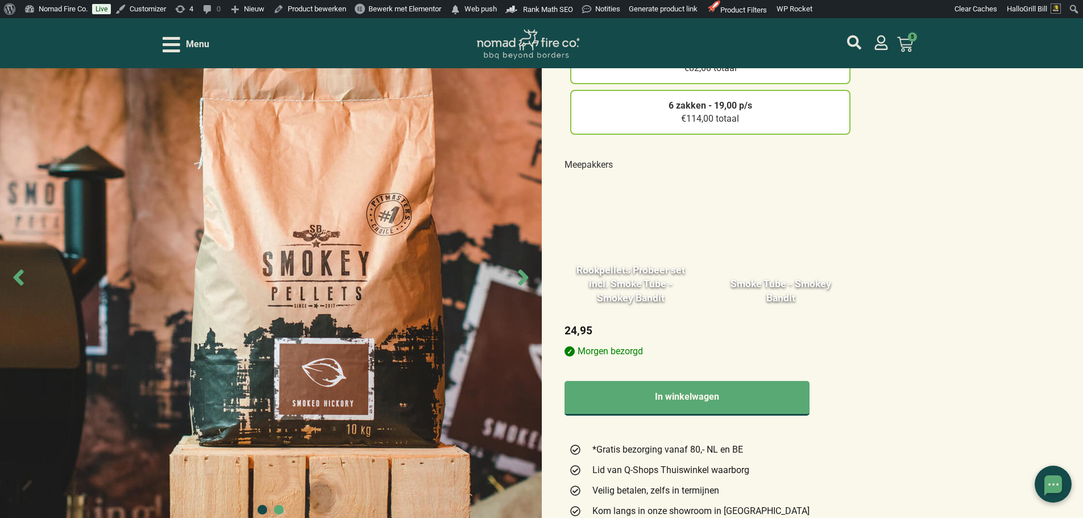
scroll to position [114, 0]
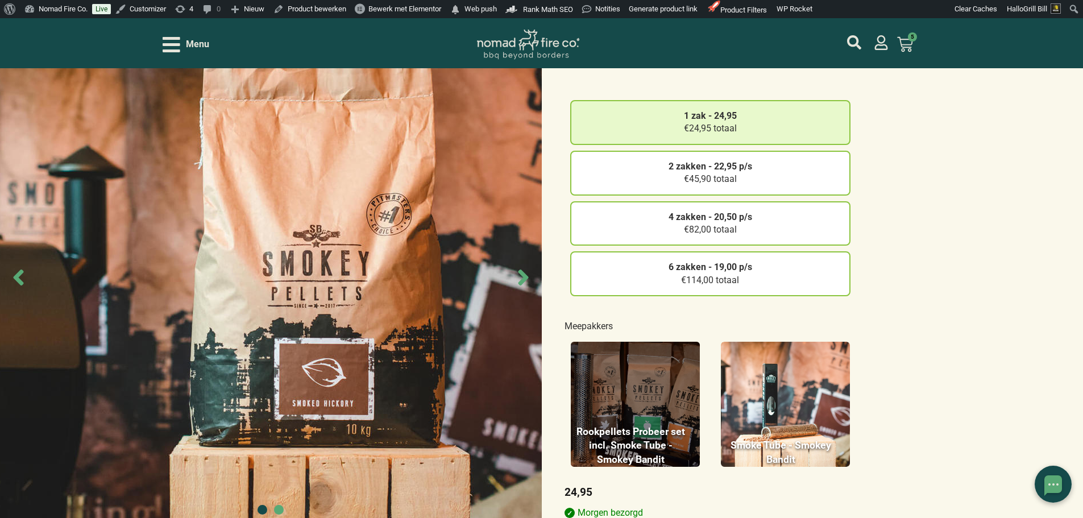
click at [681, 378] on figure at bounding box center [635, 404] width 129 height 125
click at [0, 0] on input "Rookpellets Probeer set incl. Smoke Tube - Smokey Bandit" at bounding box center [0, 0] width 0 height 0
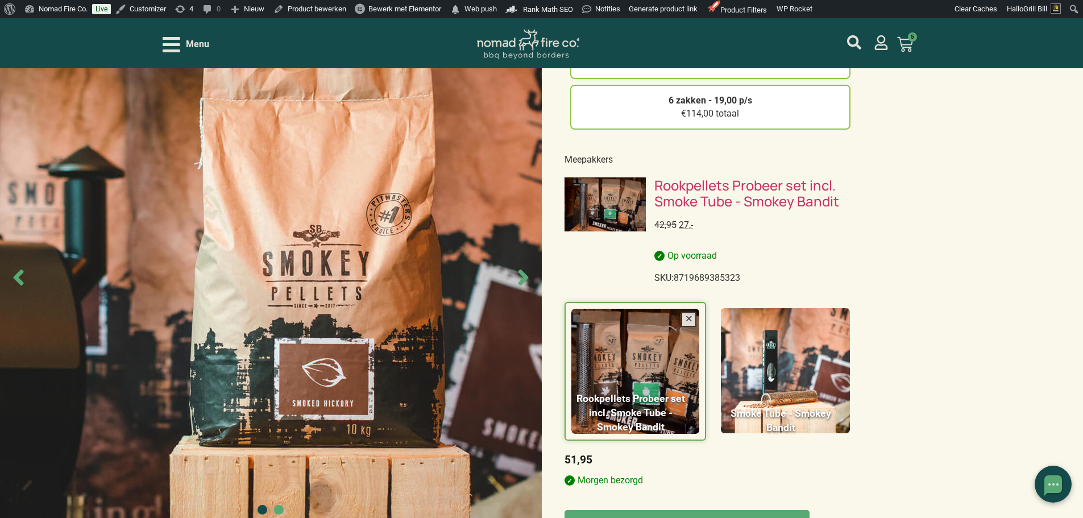
scroll to position [341, 0]
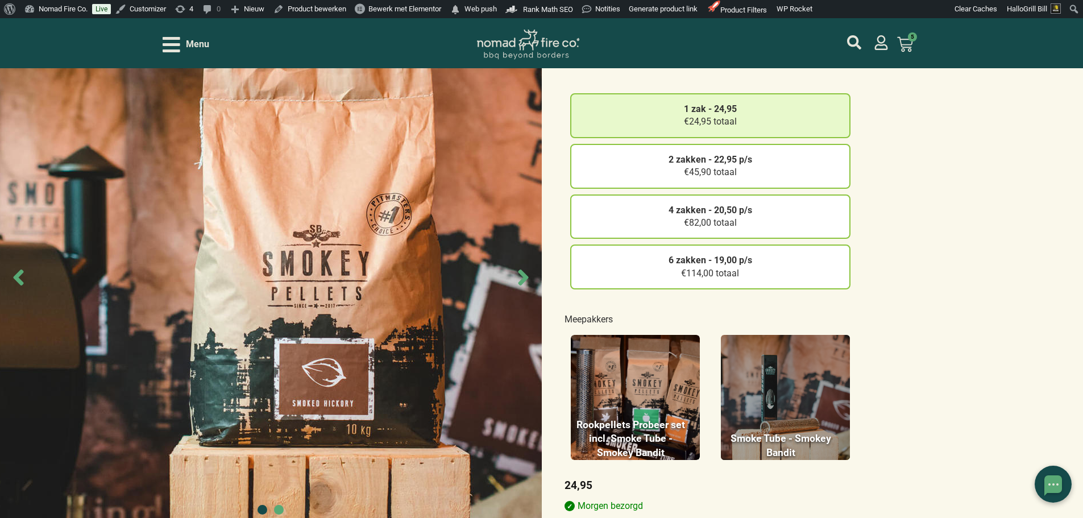
scroll to position [114, 0]
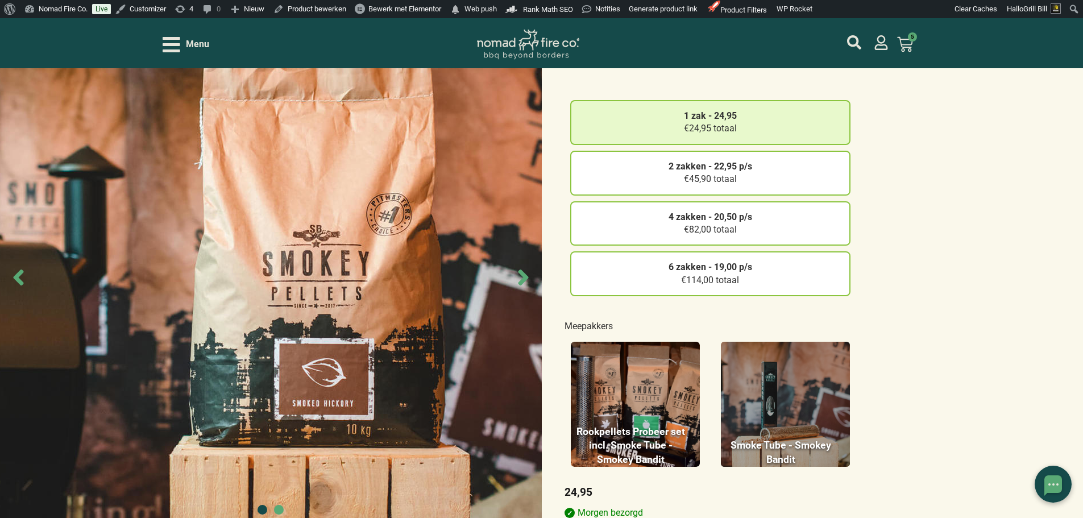
click at [769, 376] on figure at bounding box center [785, 404] width 129 height 125
click at [0, 0] on input "Smoke Tube - Smokey Bandit" at bounding box center [0, 0] width 0 height 0
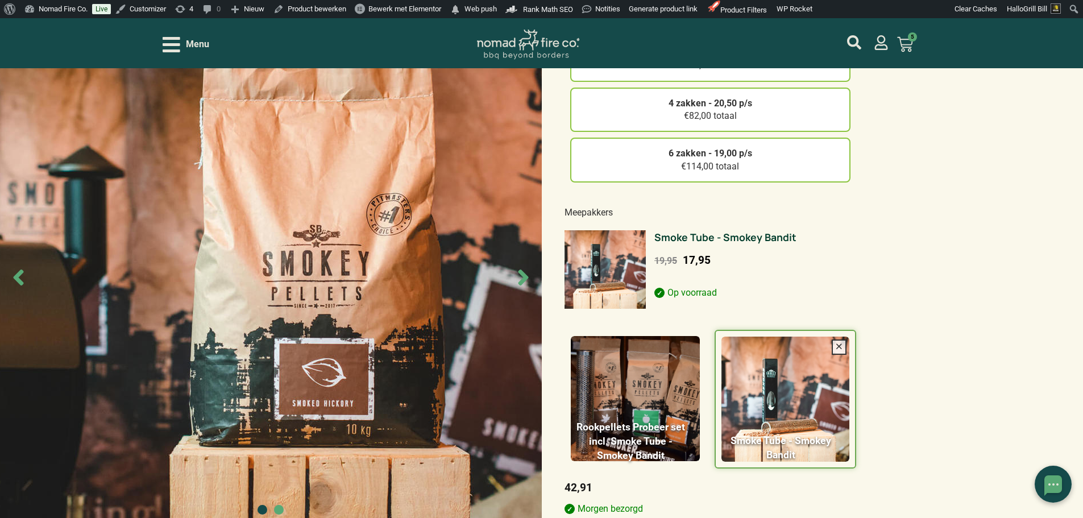
scroll to position [284, 0]
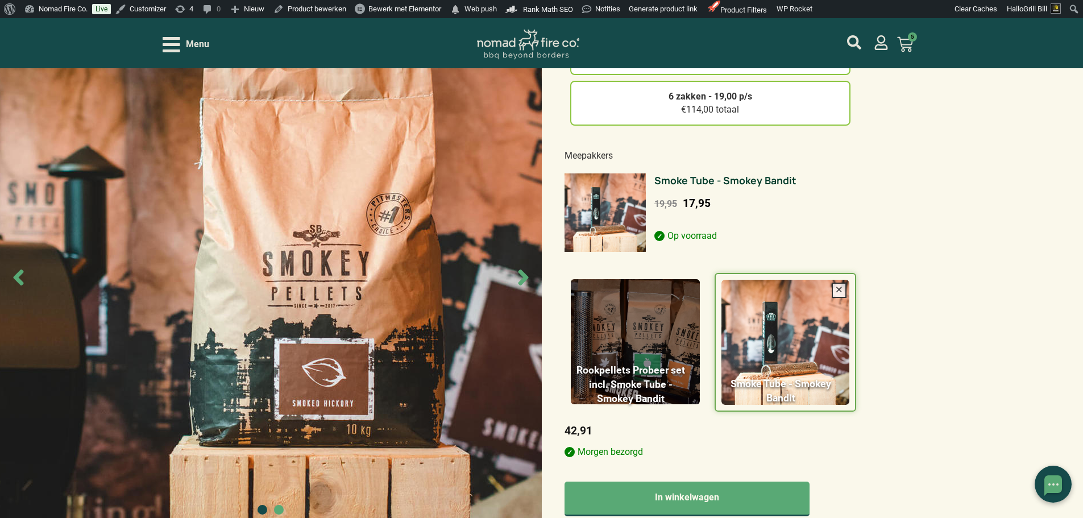
click at [673, 310] on figure at bounding box center [635, 341] width 129 height 125
click at [0, 0] on input "Rookpellets Probeer set incl. Smoke Tube - Smokey Bandit" at bounding box center [0, 0] width 0 height 0
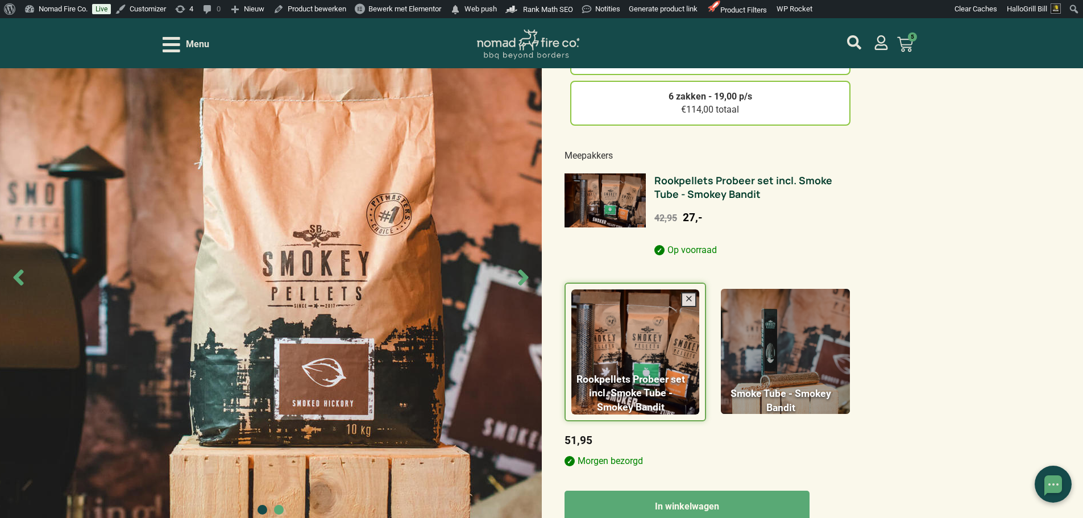
click at [822, 332] on figure at bounding box center [785, 351] width 129 height 125
click at [0, 0] on input "Smoke Tube - Smokey Bandit" at bounding box center [0, 0] width 0 height 0
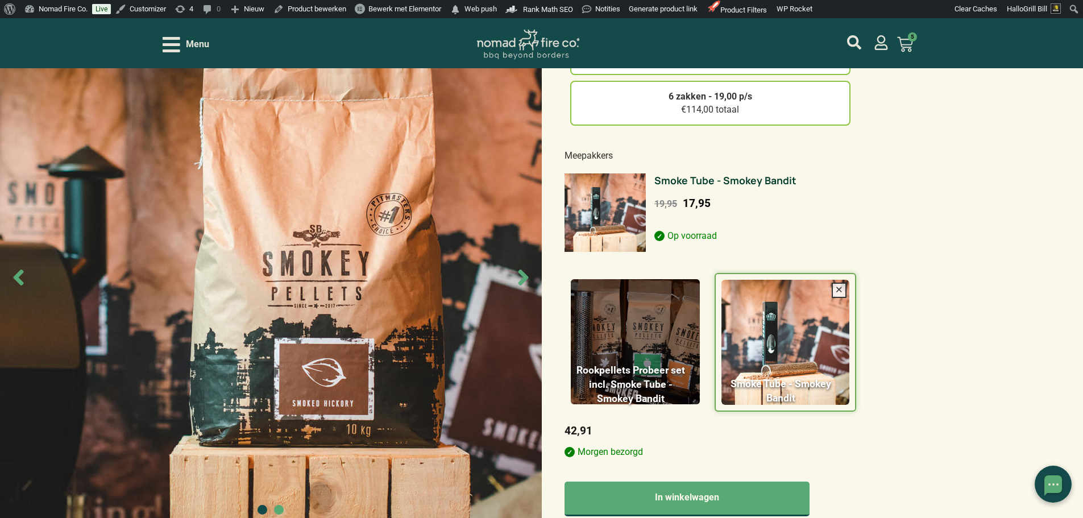
click at [660, 323] on figure at bounding box center [635, 341] width 129 height 125
click at [0, 0] on input "Rookpellets Probeer set incl. Smoke Tube - Smokey Bandit" at bounding box center [0, 0] width 0 height 0
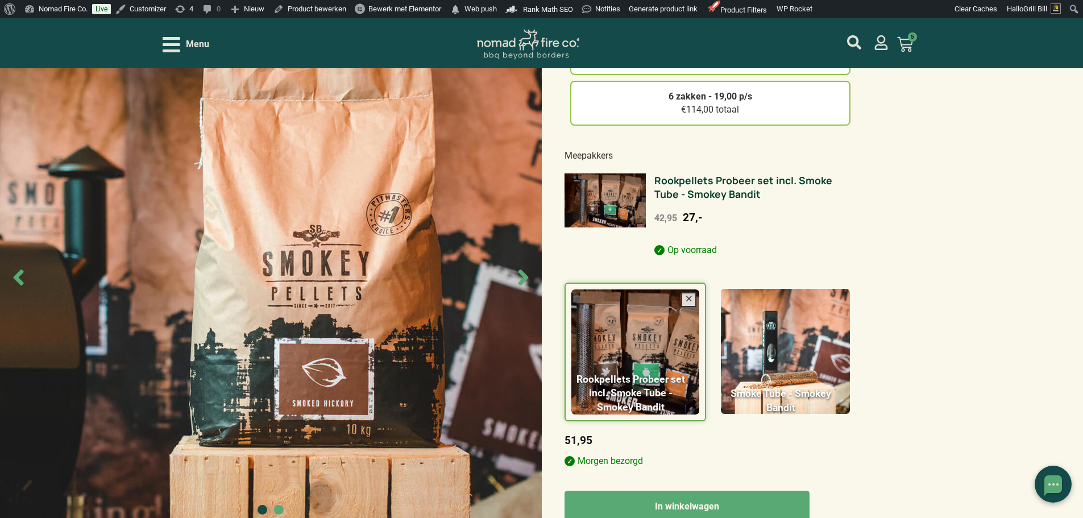
click at [946, 171] on div "Smokey Bandit Smoked Hickory – Pellet 10kg 0 1 zak - 24,95 €24,95 totaal 2 zakk…" at bounding box center [541, 480] width 1083 height 1348
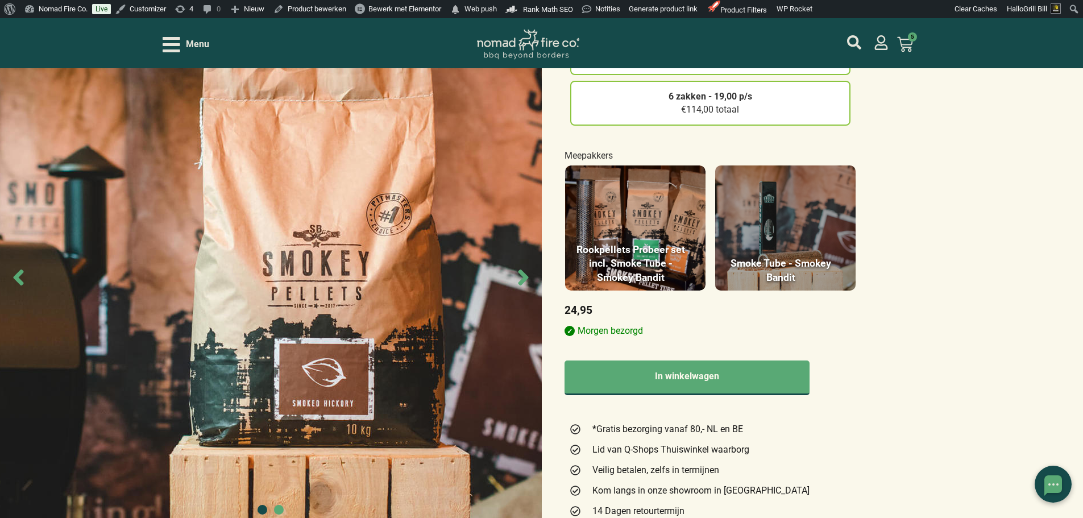
click at [804, 196] on figure at bounding box center [785, 227] width 140 height 125
click at [0, 0] on input "Smoke Tube - Smokey Bandit" at bounding box center [0, 0] width 0 height 0
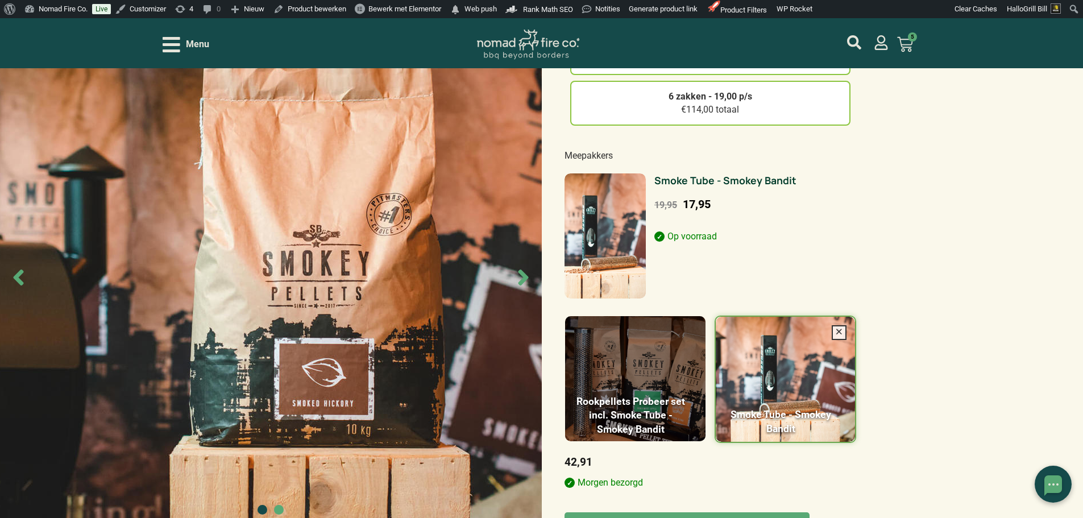
click at [657, 329] on figure at bounding box center [635, 378] width 140 height 125
click at [0, 0] on input "Rookpellets Probeer set incl. Smoke Tube - Smokey Bandit" at bounding box center [0, 0] width 0 height 0
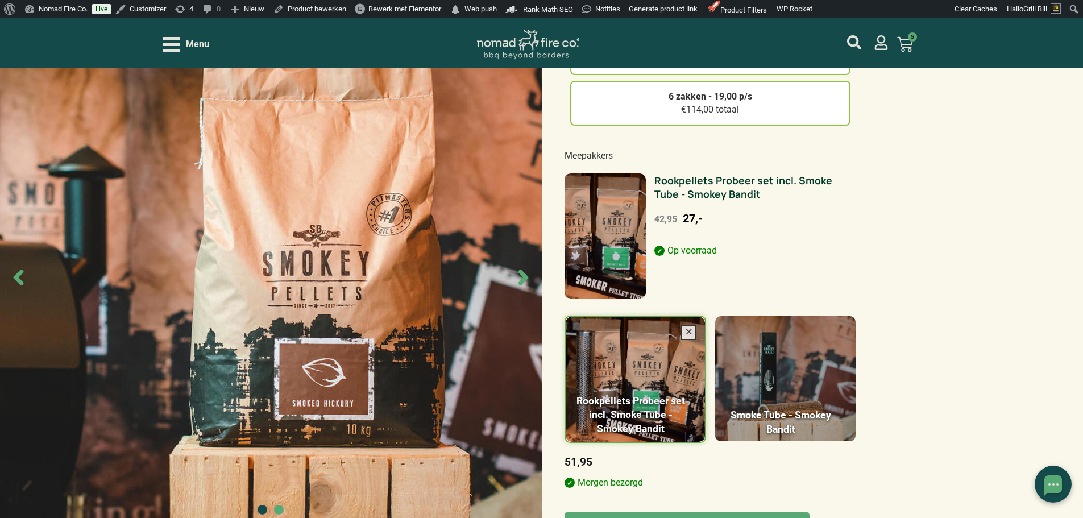
click at [800, 347] on figure at bounding box center [785, 378] width 140 height 125
click at [0, 0] on input "Smoke Tube - Smokey Bandit" at bounding box center [0, 0] width 0 height 0
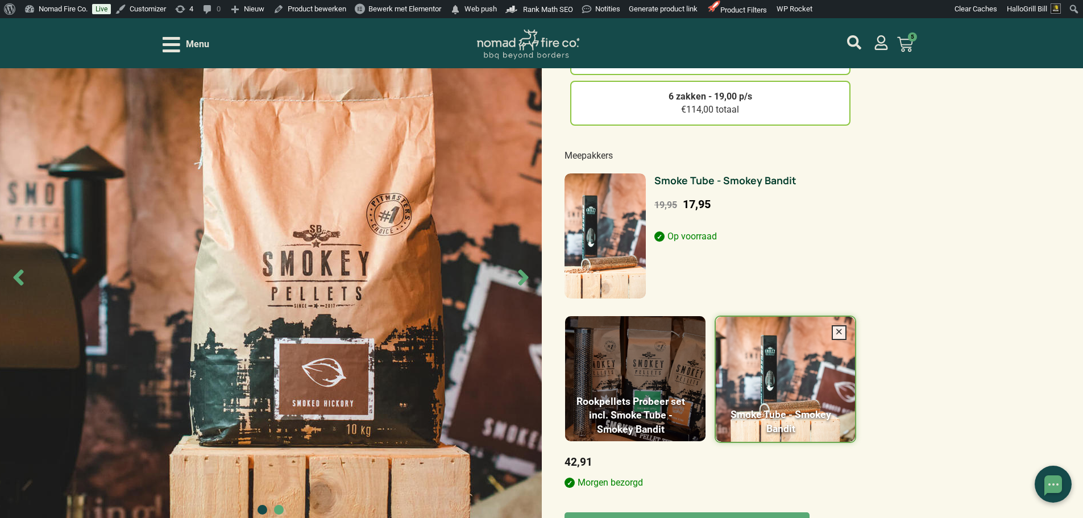
click at [669, 359] on figure at bounding box center [635, 378] width 140 height 125
click at [0, 0] on input "Rookpellets Probeer set incl. Smoke Tube - Smokey Bandit" at bounding box center [0, 0] width 0 height 0
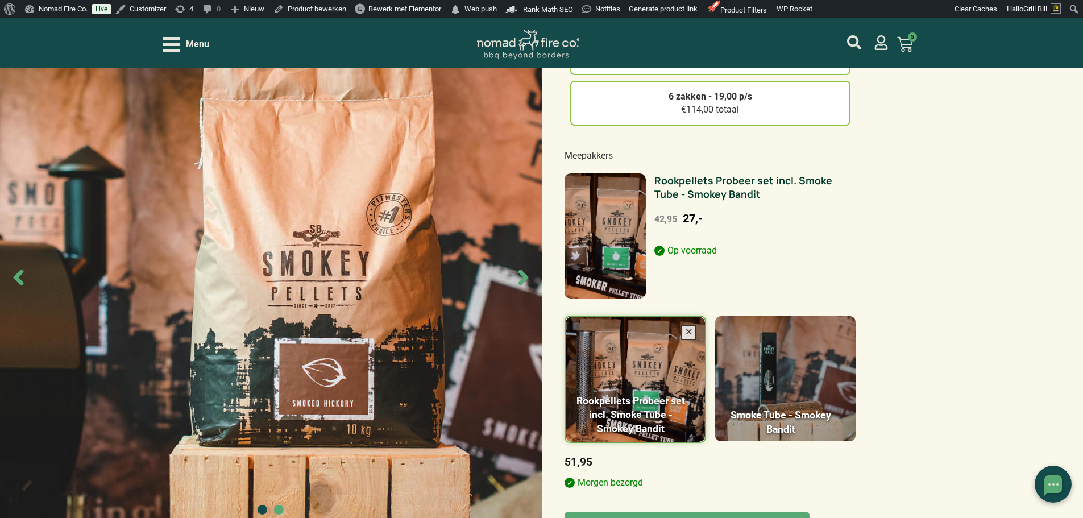
click at [793, 386] on figure at bounding box center [785, 378] width 140 height 125
click at [0, 0] on input "Smoke Tube - Smokey Bandit" at bounding box center [0, 0] width 0 height 0
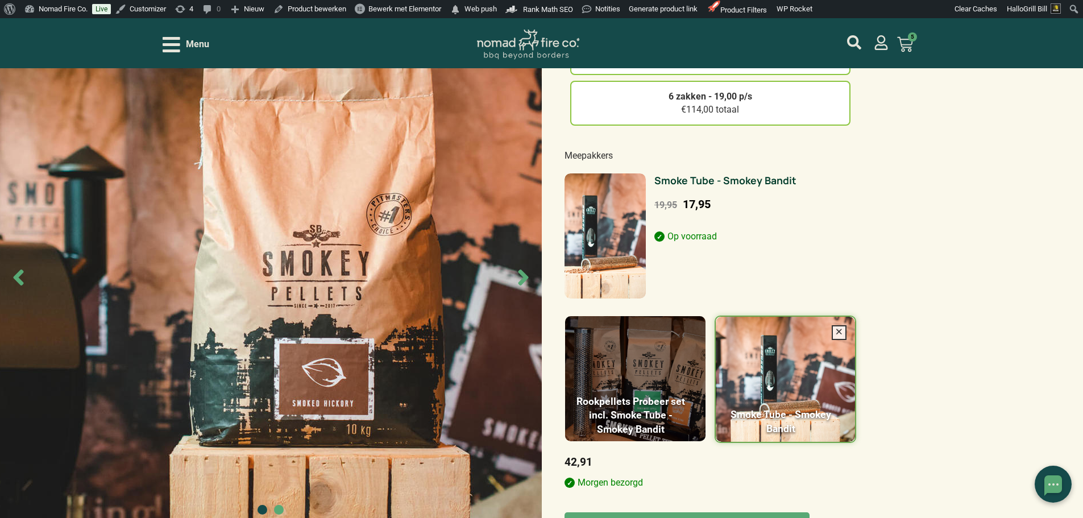
click at [669, 350] on figure at bounding box center [635, 378] width 140 height 125
click at [0, 0] on input "Rookpellets Probeer set incl. Smoke Tube - Smokey Bandit" at bounding box center [0, 0] width 0 height 0
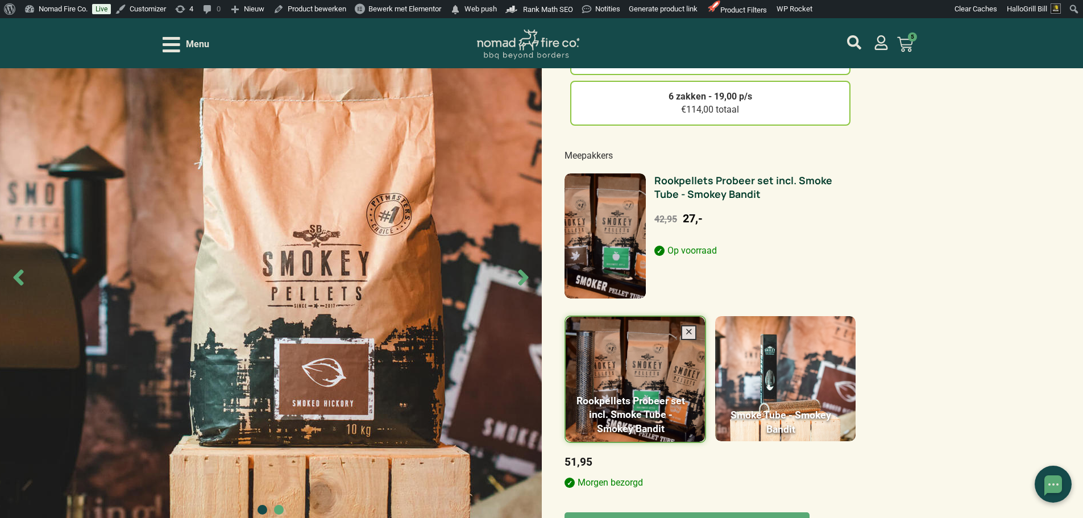
click at [933, 299] on div "Smokey Bandit Smoked Hickory – Pellet 10kg 0 1 zak - 24,95 €24,95 totaal 2 zakk…" at bounding box center [541, 490] width 1083 height 1369
click at [688, 332] on icon at bounding box center [689, 332] width 9 height 7
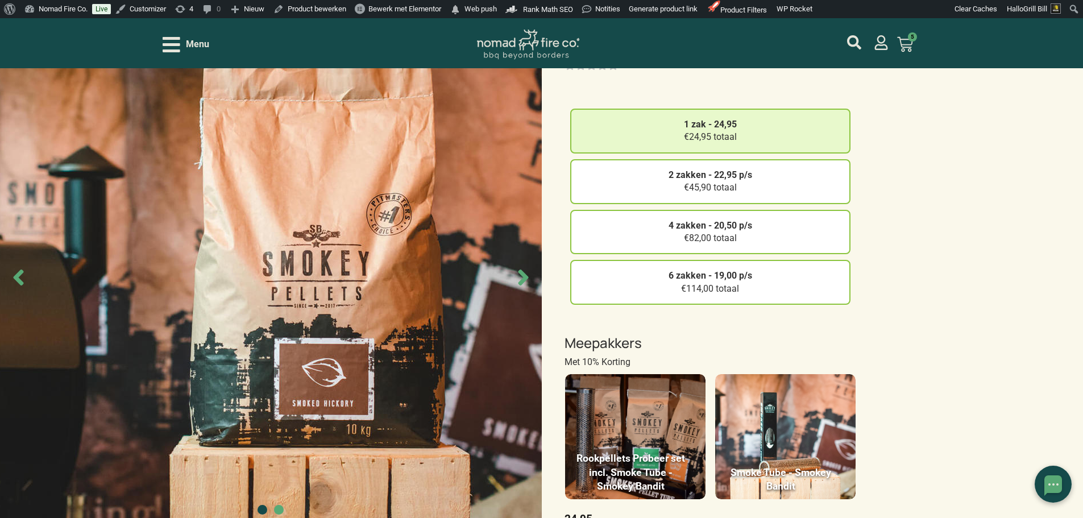
scroll to position [171, 0]
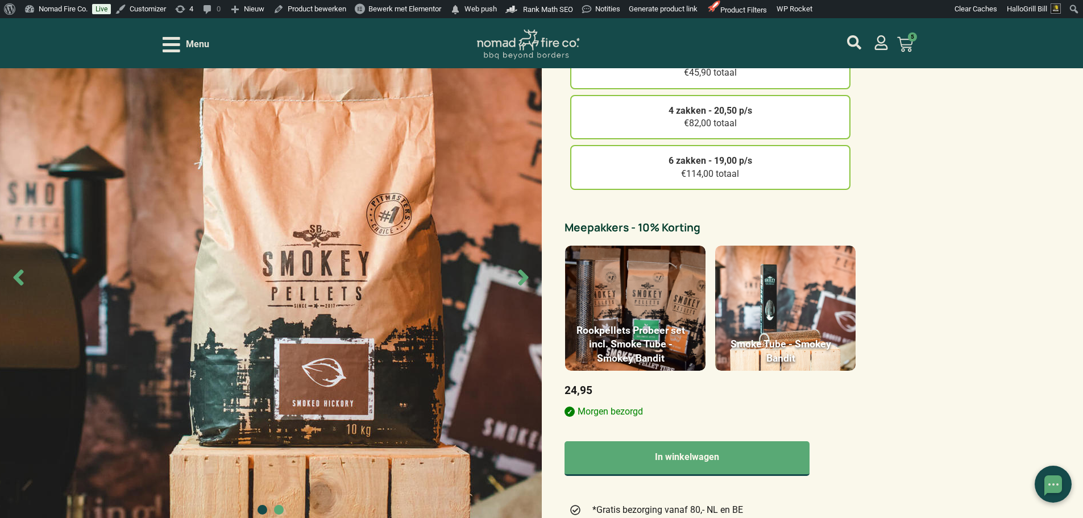
scroll to position [227, 0]
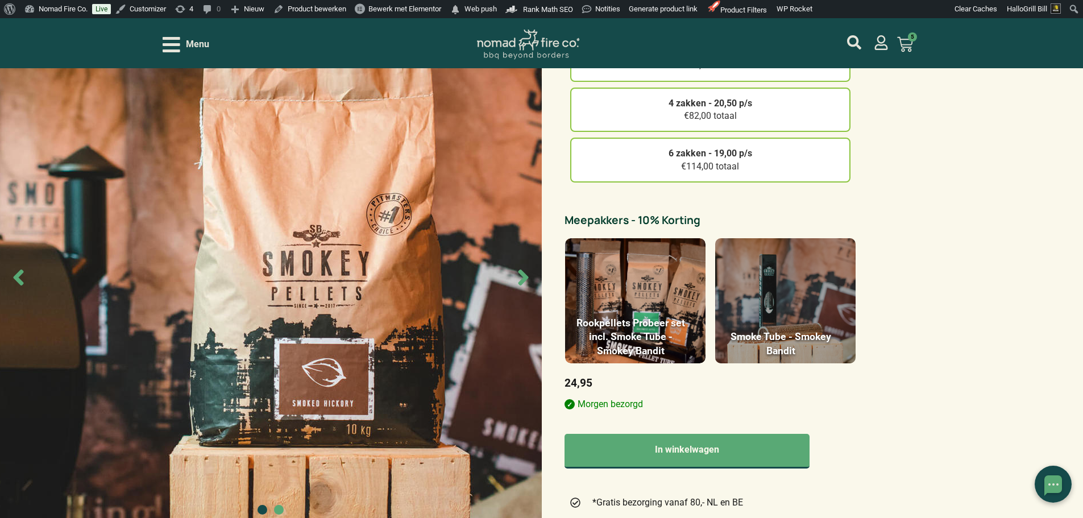
click at [768, 281] on figure at bounding box center [785, 300] width 140 height 125
click at [0, 0] on input "Smoke Tube - Smokey Bandit" at bounding box center [0, 0] width 0 height 0
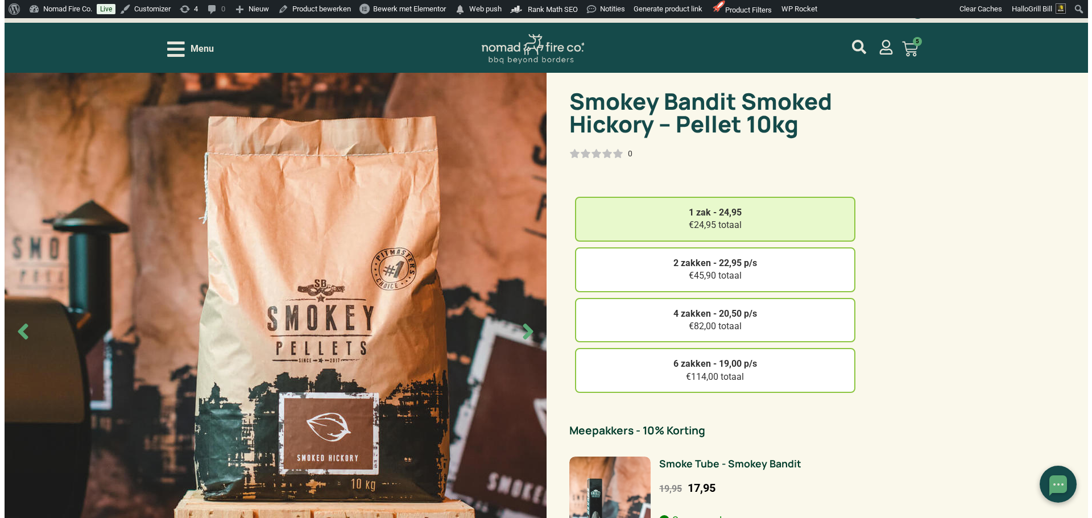
scroll to position [0, 0]
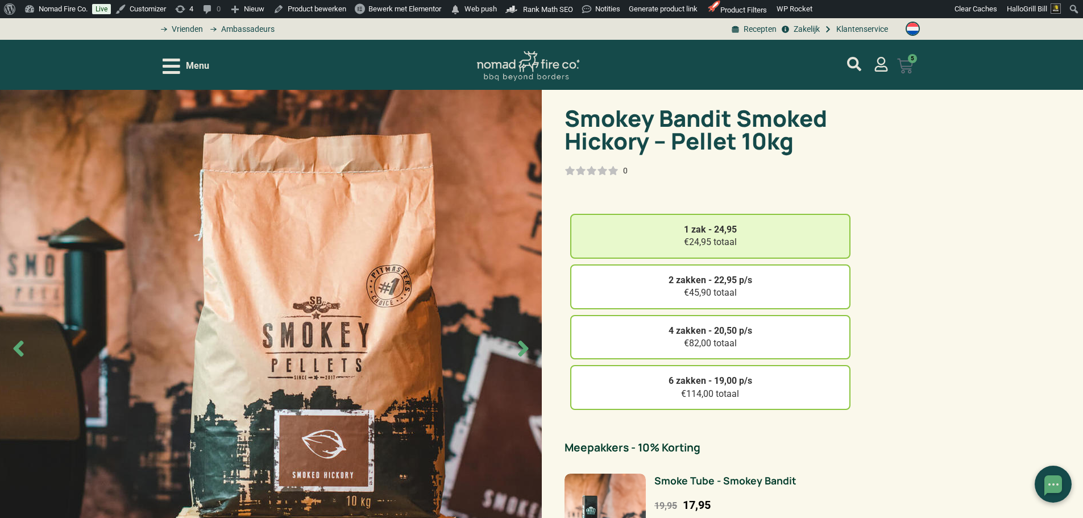
click at [913, 68] on icon at bounding box center [905, 66] width 16 height 16
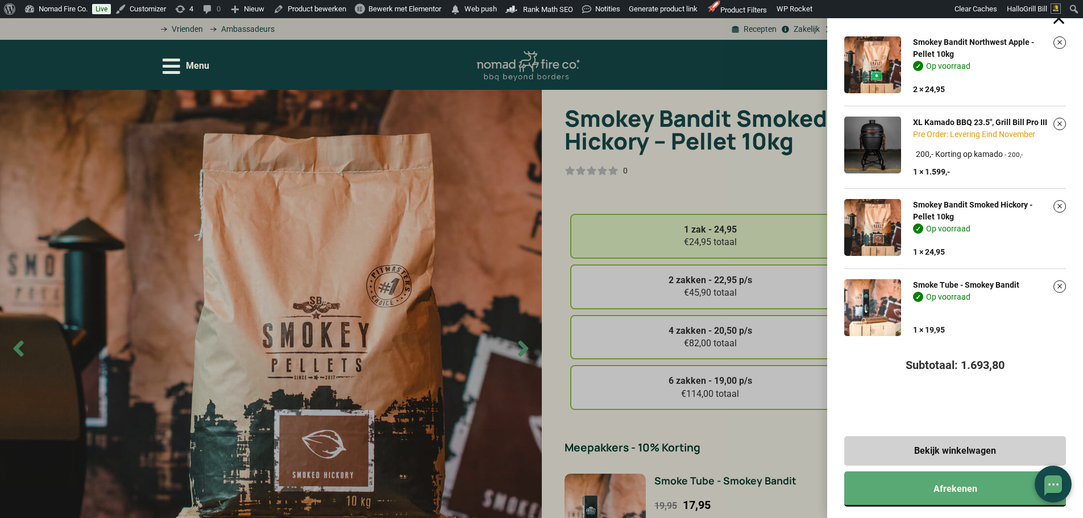
click at [732, 68] on div "Smokey Bandit Northwest Apple - Pellet 10kg Op voorraad 2 × 24,95 XL Kamado BBQ…" at bounding box center [541, 259] width 1083 height 518
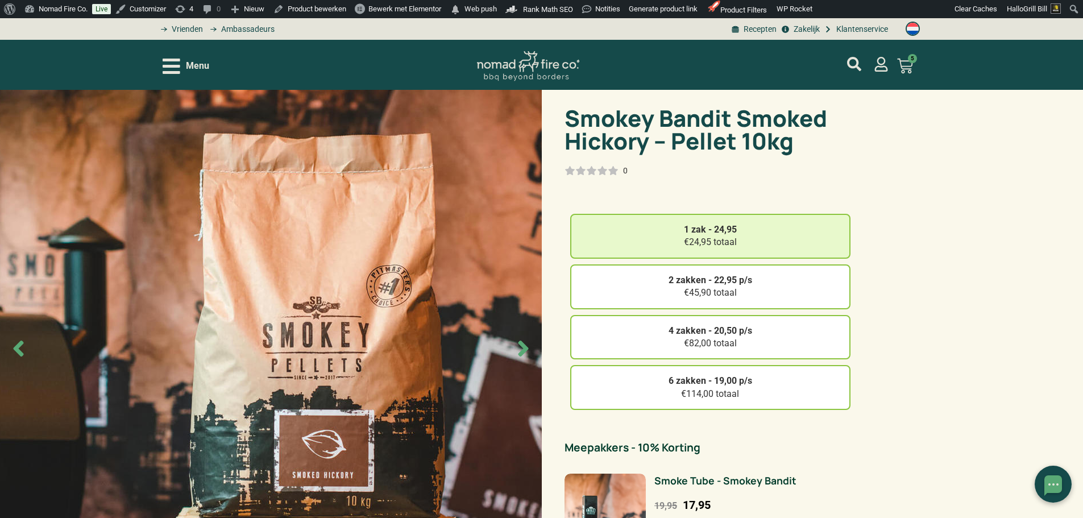
click at [180, 63] on div "Menu" at bounding box center [186, 66] width 47 height 20
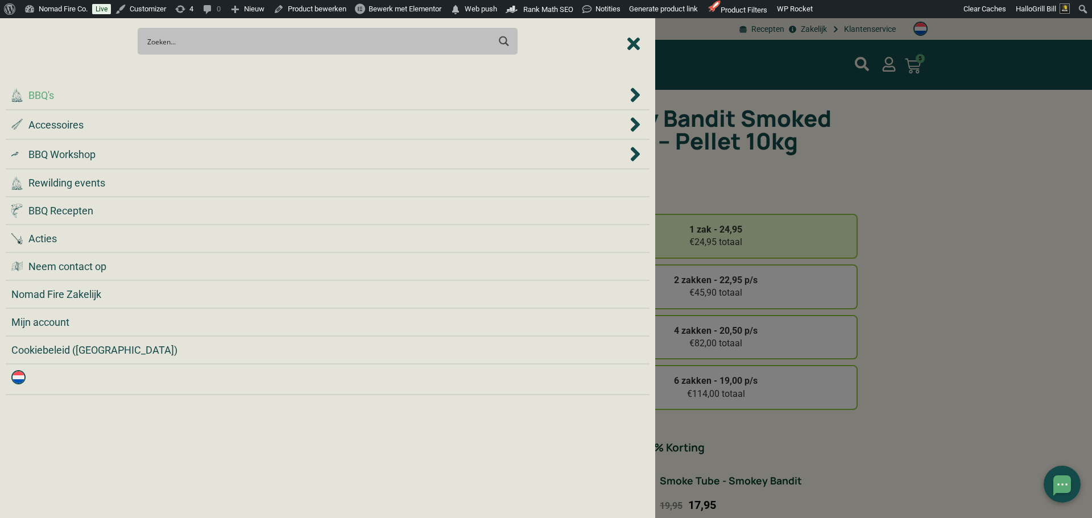
click at [198, 99] on div ".cls-1 { fill: #042e2c; } BBQ's" at bounding box center [319, 95] width 616 height 15
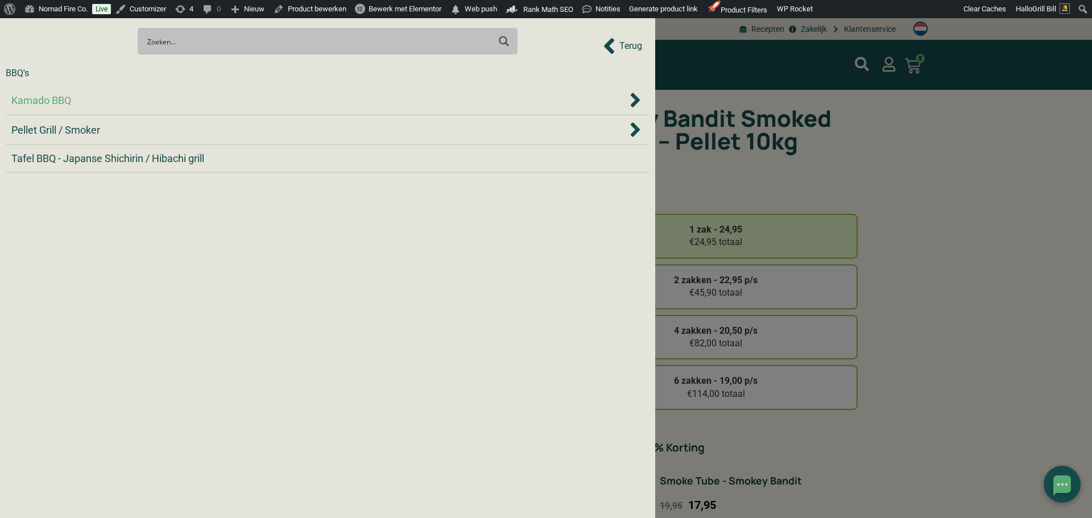
click at [129, 90] on li "Kamado BBQ" at bounding box center [328, 101] width 644 height 30
click at [128, 97] on div "Kamado BBQ" at bounding box center [319, 100] width 616 height 15
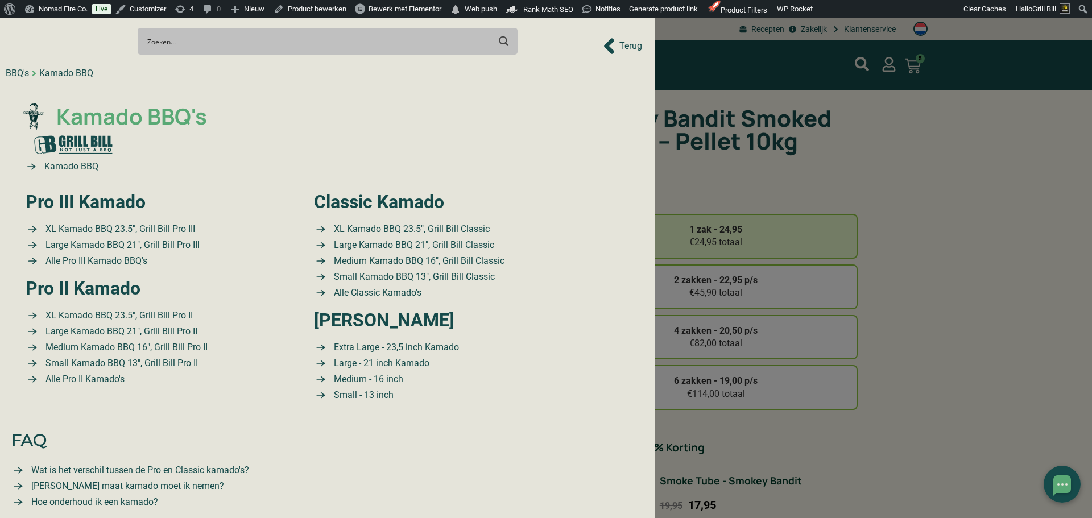
click at [118, 113] on span "Kamado BBQ's" at bounding box center [130, 116] width 154 height 33
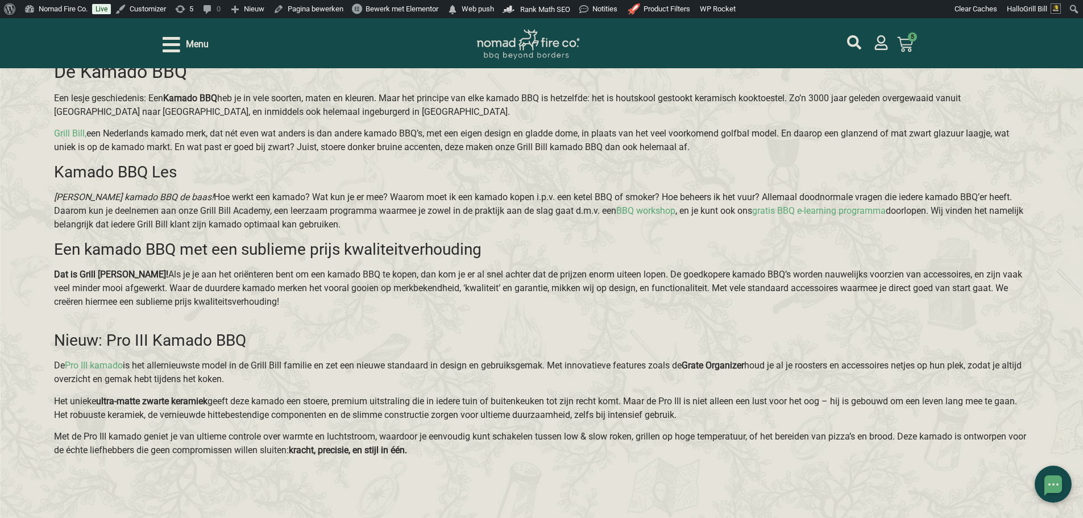
scroll to position [2445, 0]
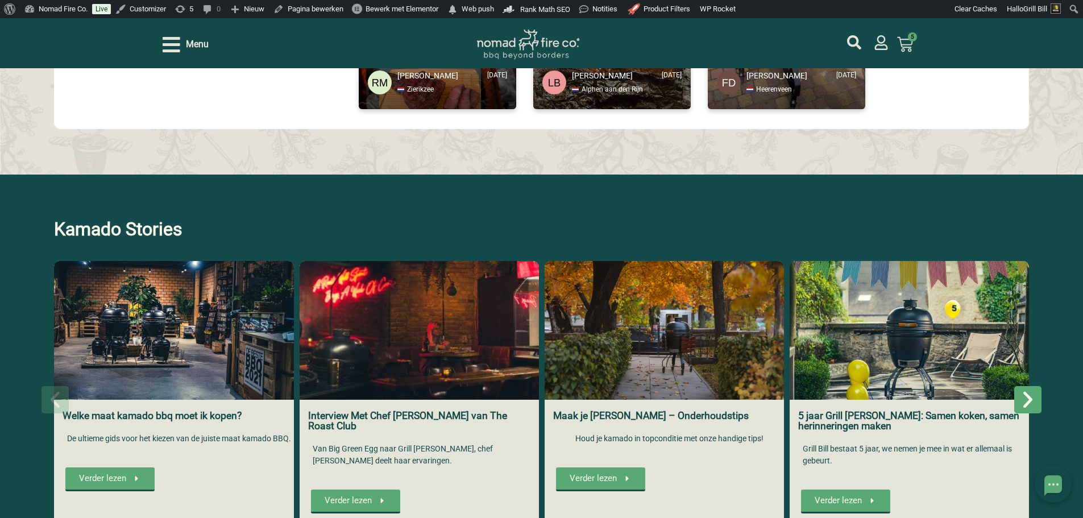
scroll to position [1933, 0]
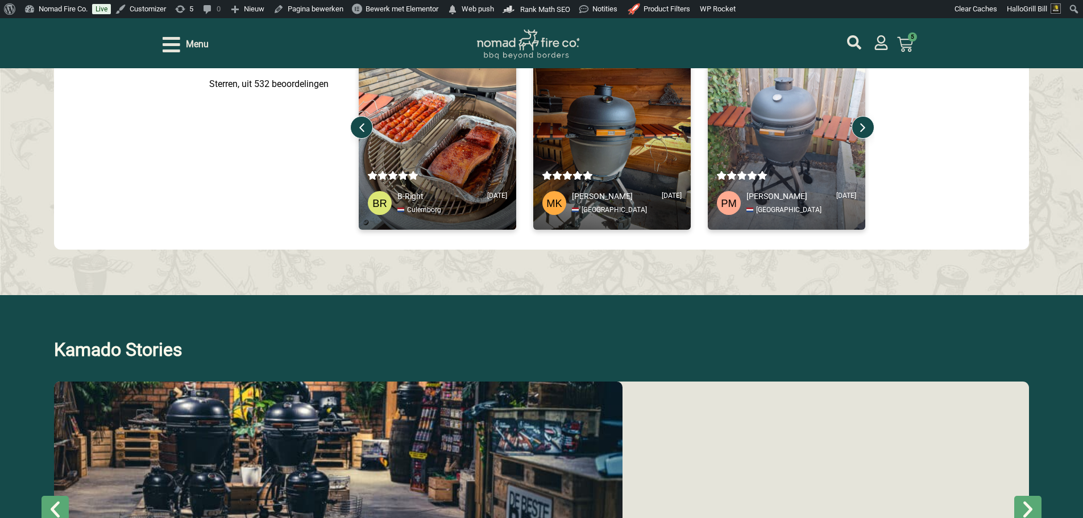
scroll to position [1933, 0]
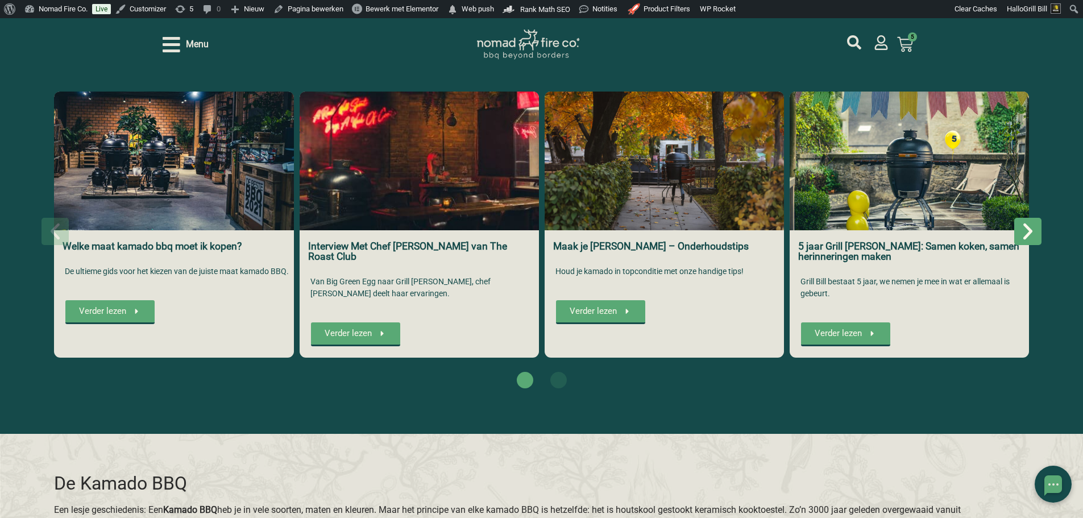
scroll to position [2047, 0]
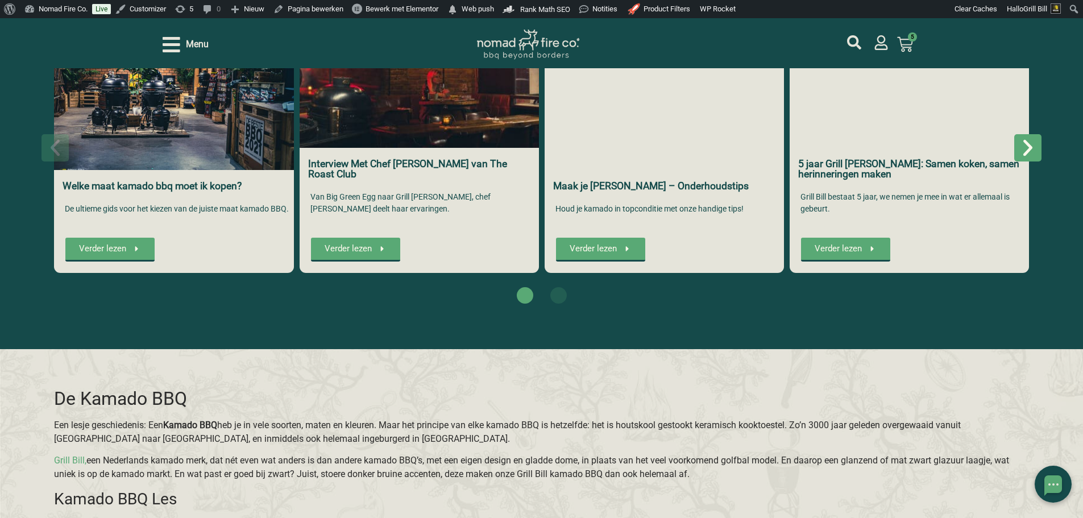
scroll to position [2047, 0]
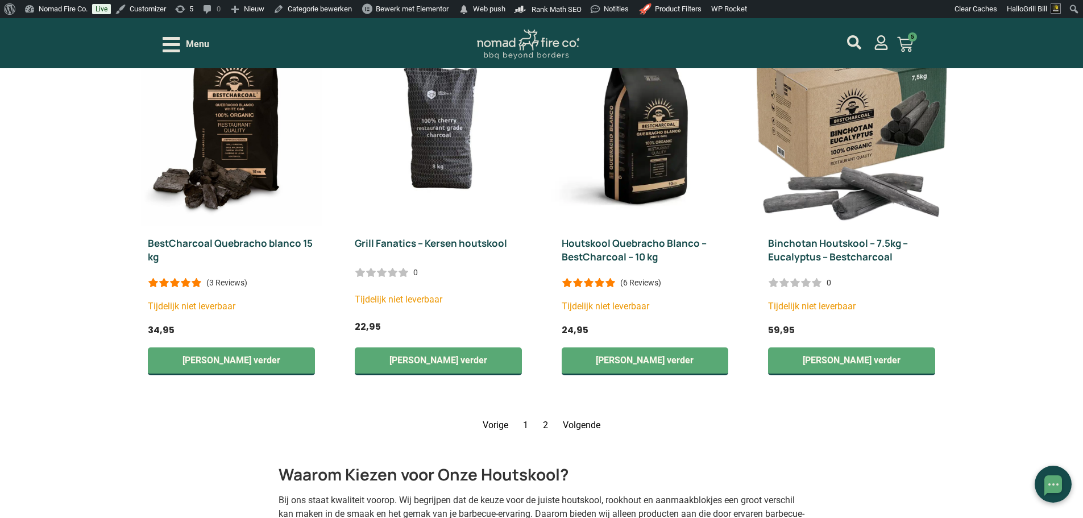
scroll to position [1592, 0]
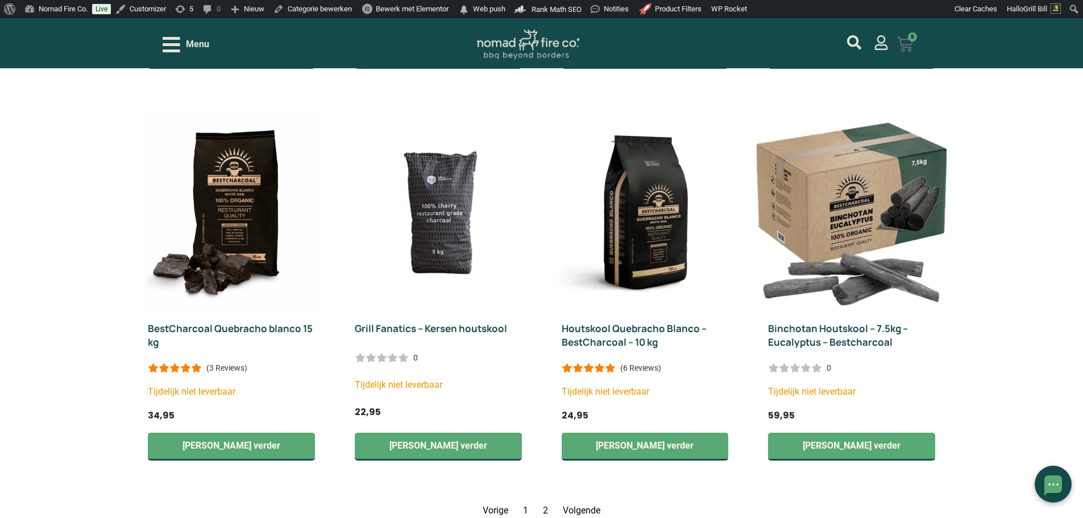
click at [912, 51] on icon at bounding box center [905, 44] width 16 height 16
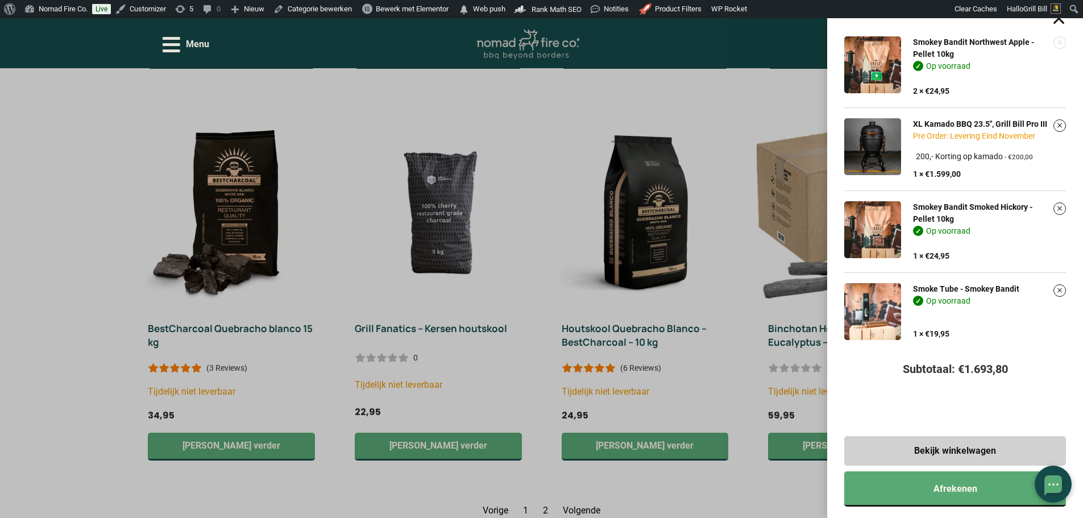
click at [1066, 45] on link "Verwijder dit item" at bounding box center [1059, 42] width 11 height 11
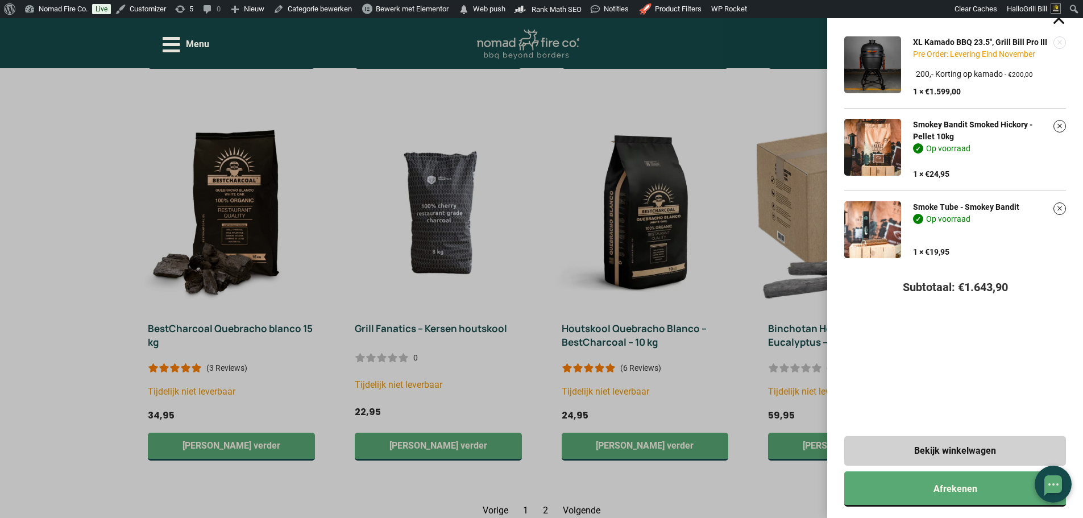
click at [1066, 48] on link "Verwijder dit item" at bounding box center [1059, 42] width 11 height 11
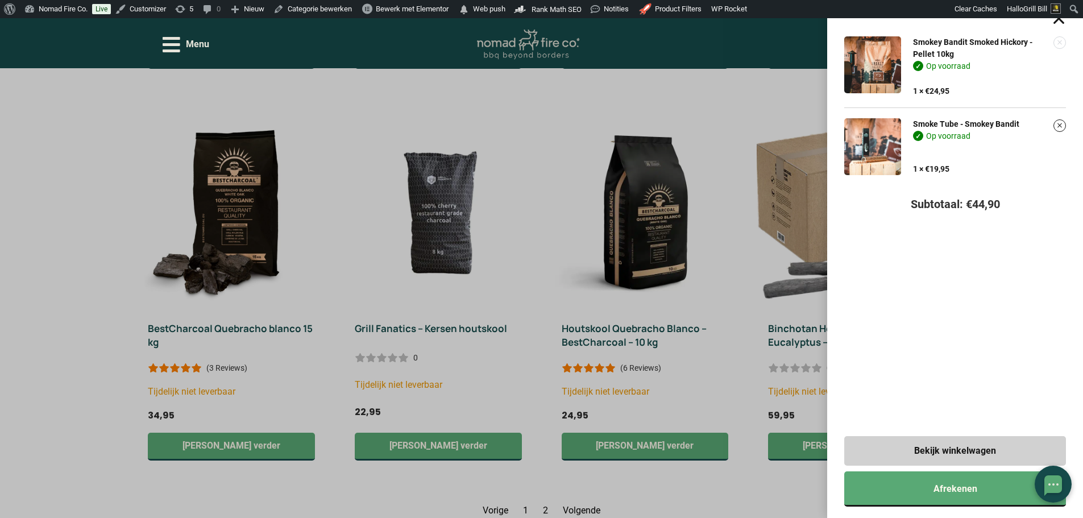
click at [1066, 41] on link "Verwijder dit item" at bounding box center [1059, 42] width 11 height 11
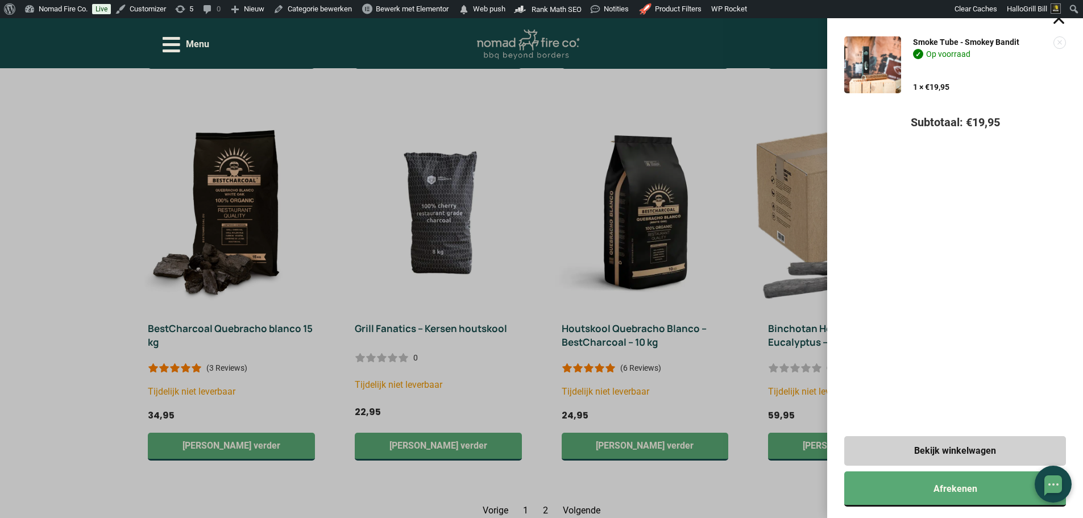
click at [1066, 42] on link "Verwijder dit item" at bounding box center [1059, 42] width 11 height 11
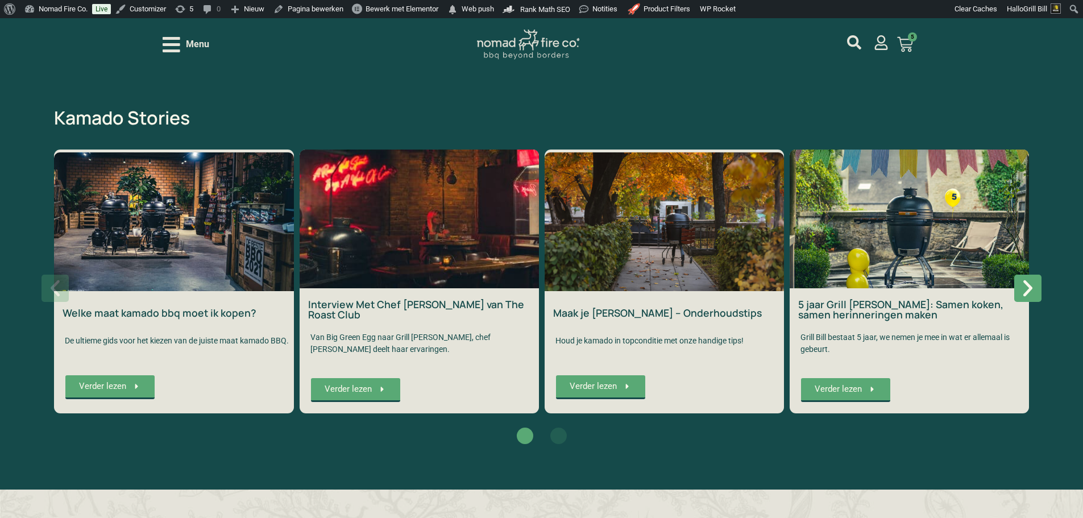
scroll to position [2047, 0]
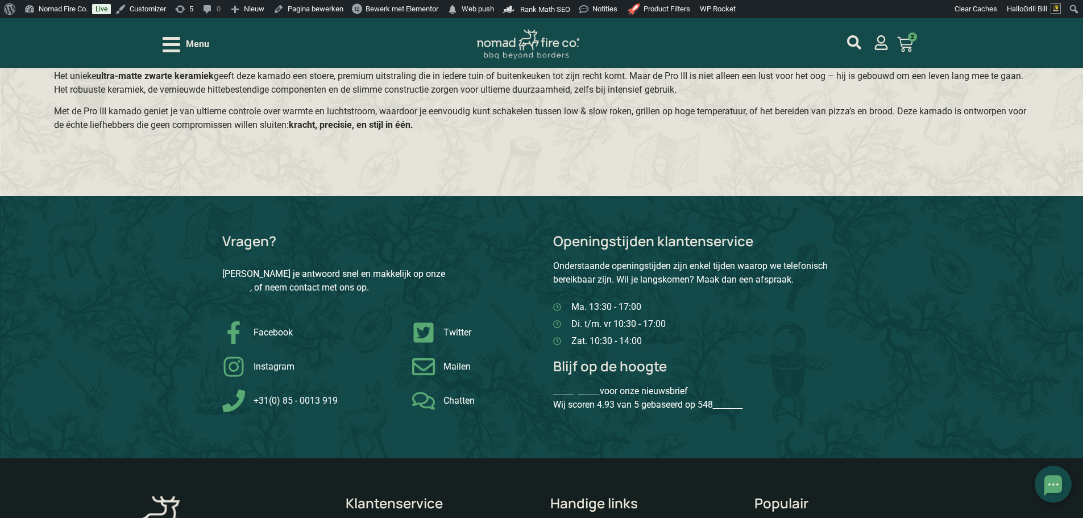
scroll to position [2957, 0]
